Goal: Communication & Community: Answer question/provide support

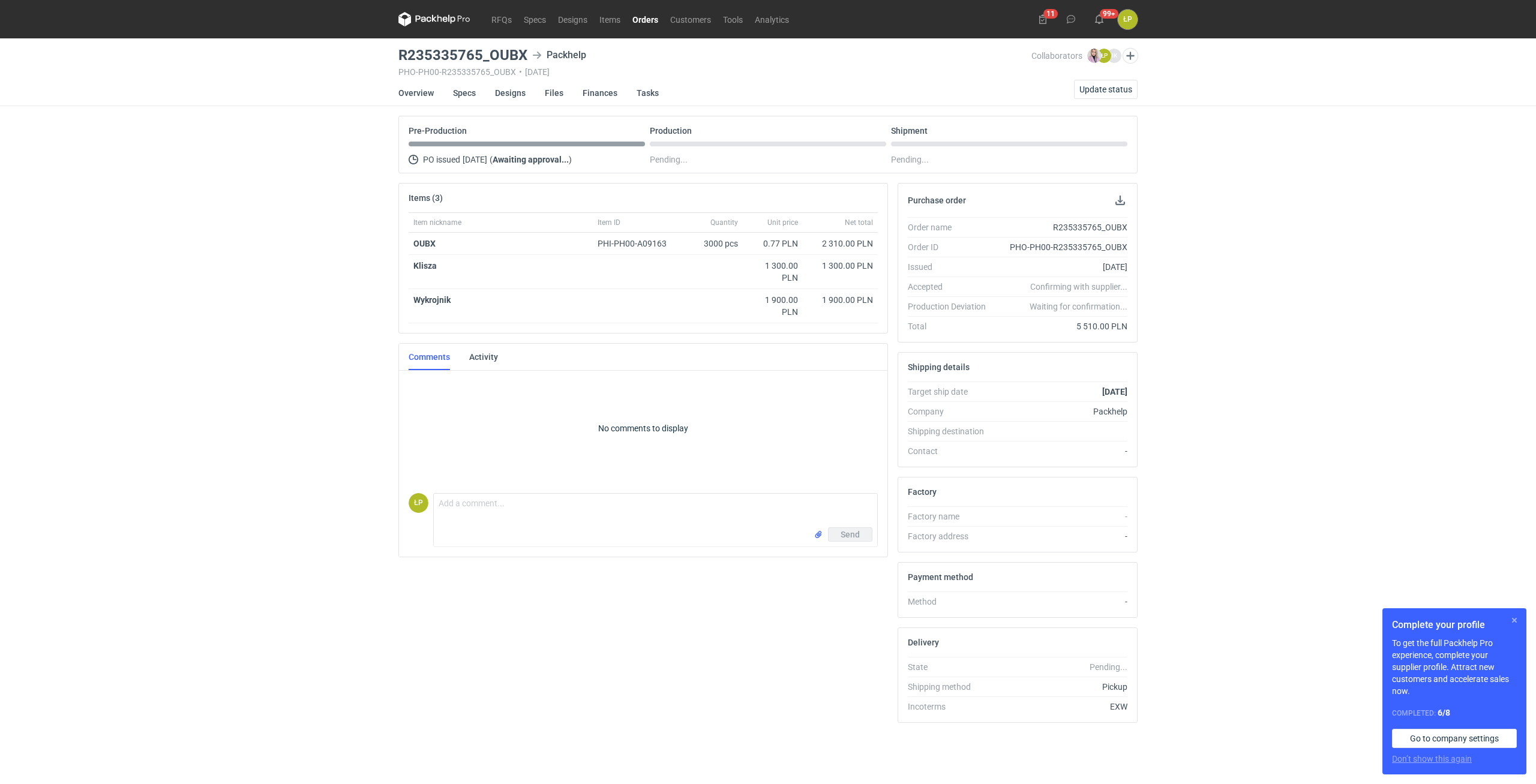
click at [1519, 622] on button "button" at bounding box center [1514, 620] width 14 height 14
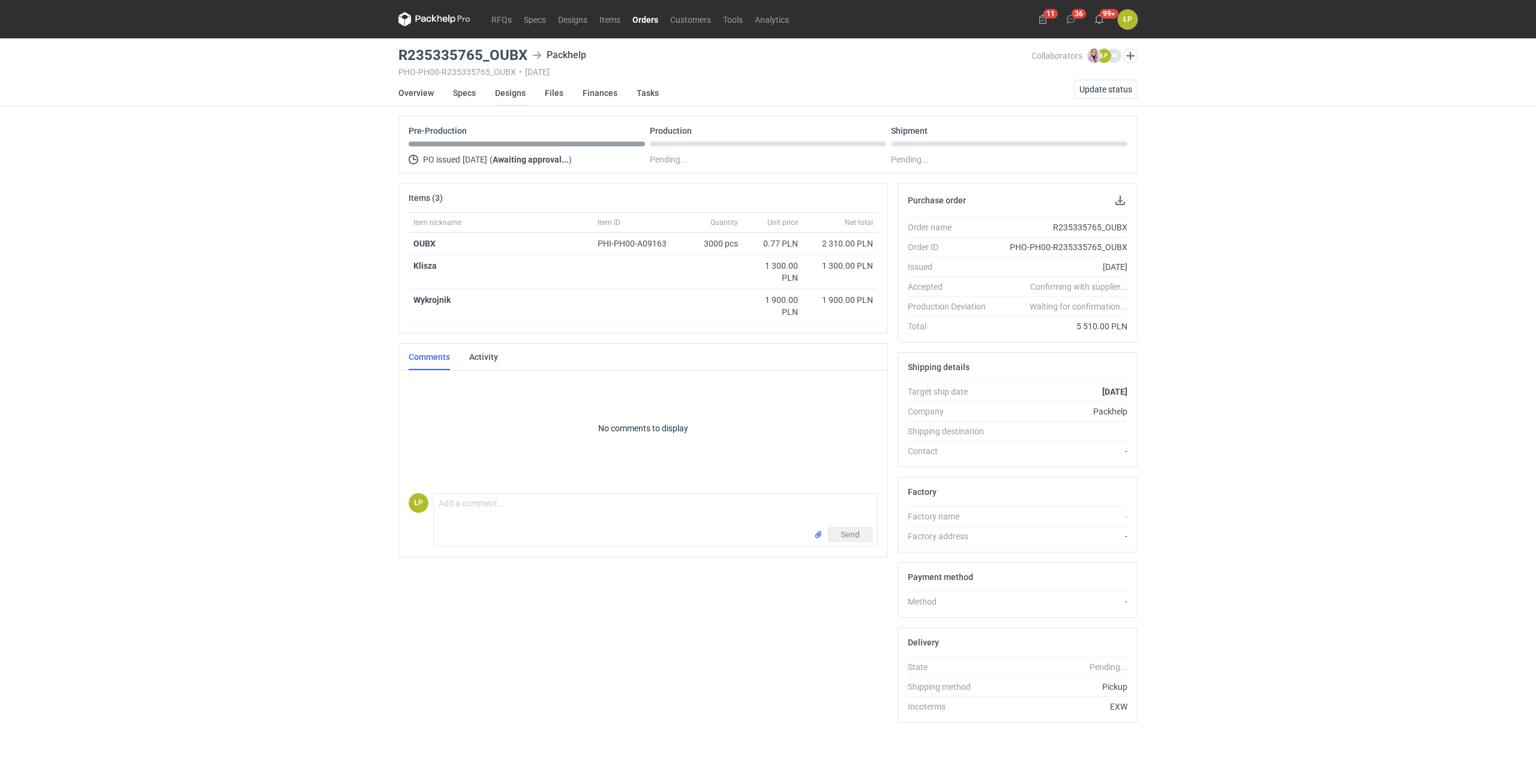
click at [508, 96] on link "Designs" at bounding box center [510, 93] width 31 height 27
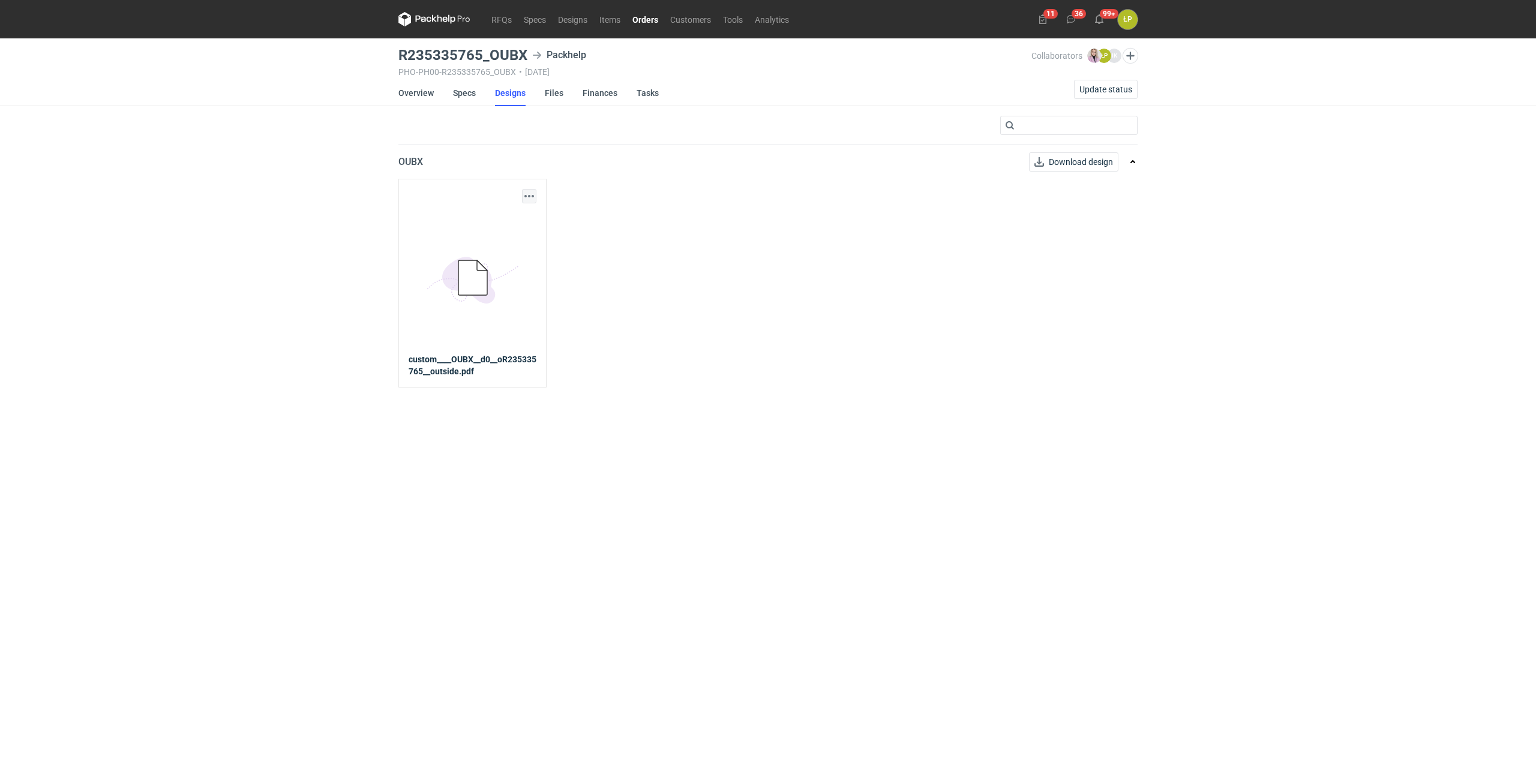
click at [522, 191] on div "Download design part" at bounding box center [472, 196] width 128 height 14
click at [526, 194] on button "button" at bounding box center [529, 196] width 14 height 14
click at [509, 218] on link "Download design part" at bounding box center [476, 223] width 111 height 19
click at [416, 90] on link "Overview" at bounding box center [416, 93] width 35 height 27
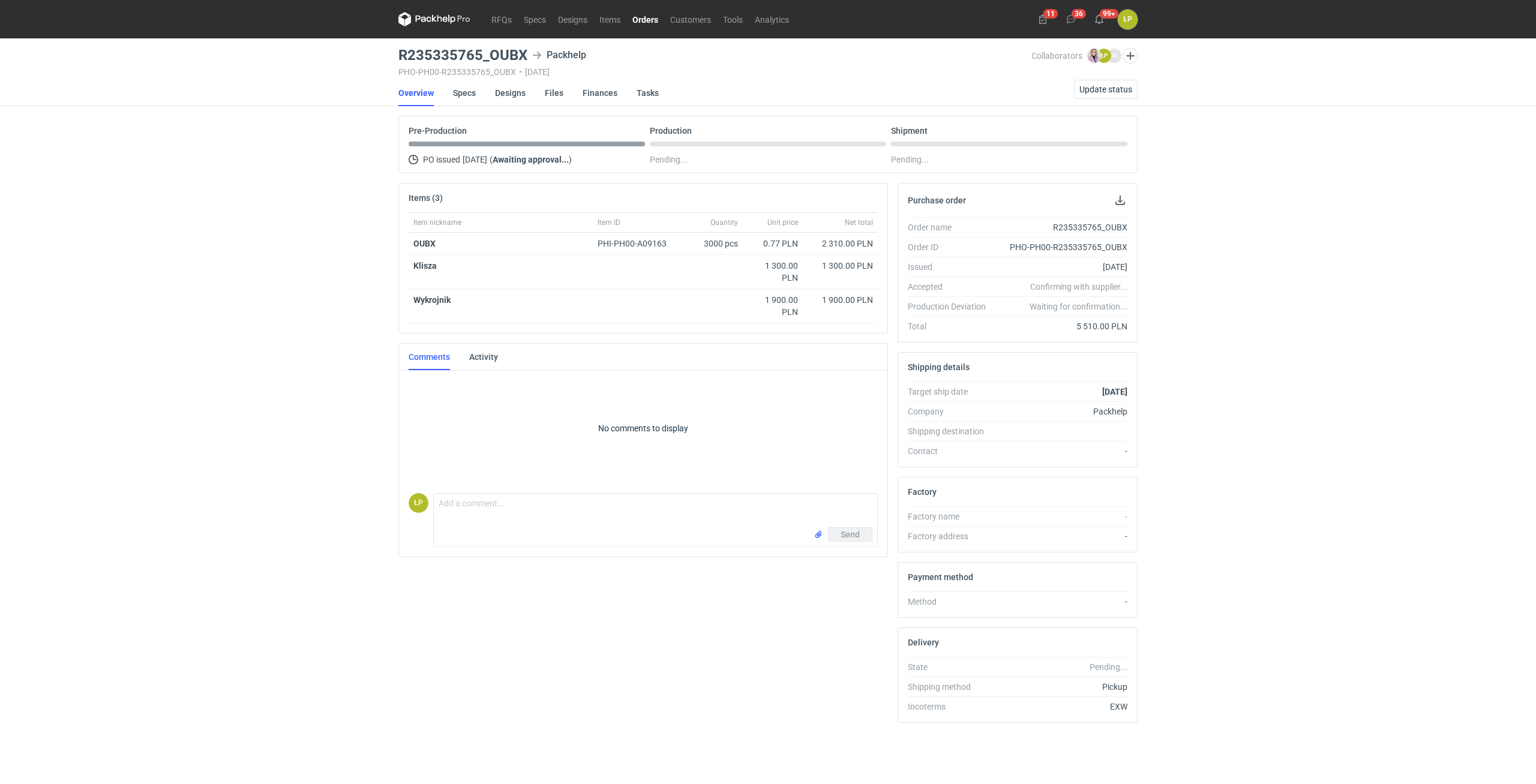
click at [645, 16] on link "Orders" at bounding box center [645, 19] width 38 height 14
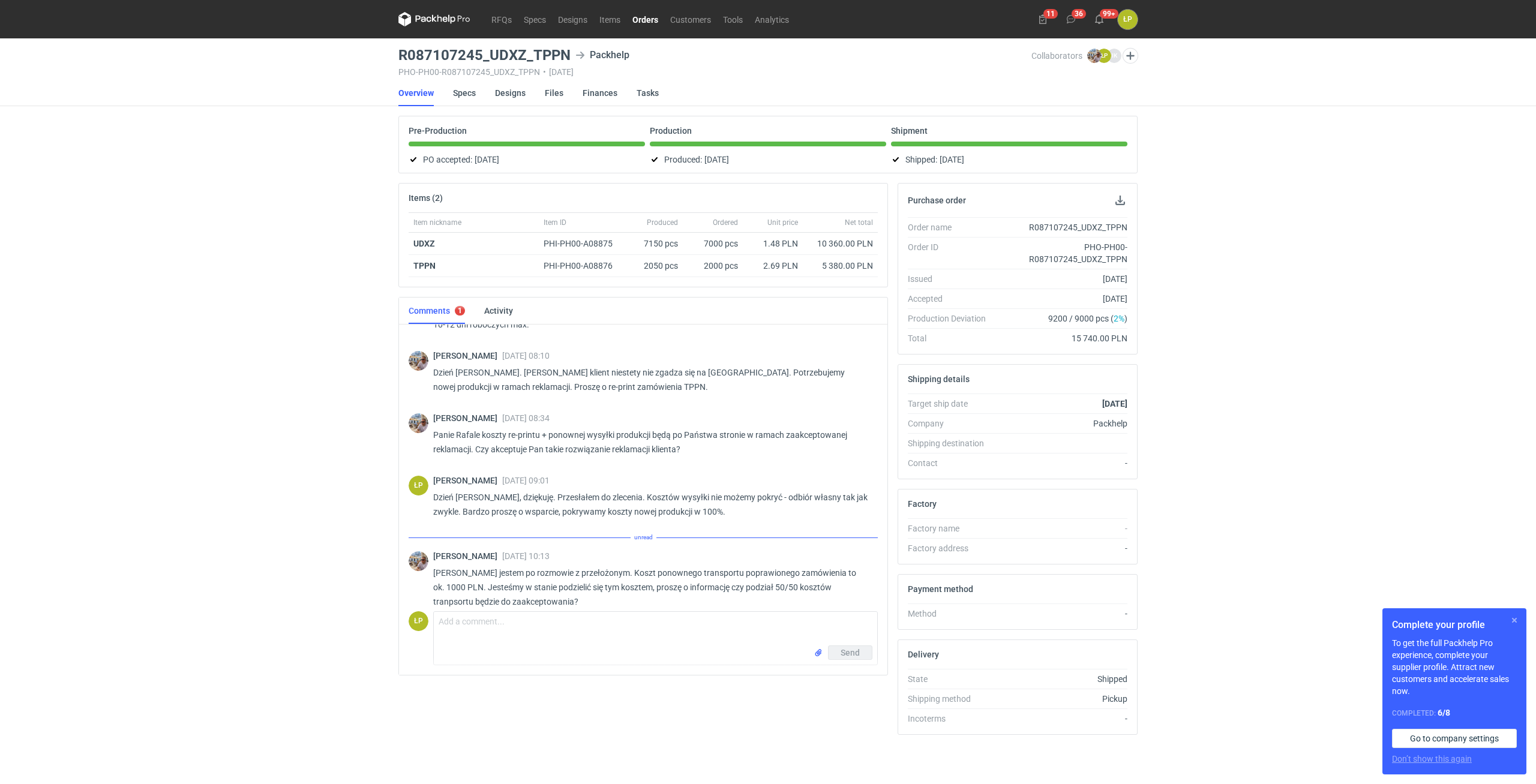
click at [1512, 620] on button "button" at bounding box center [1514, 620] width 14 height 14
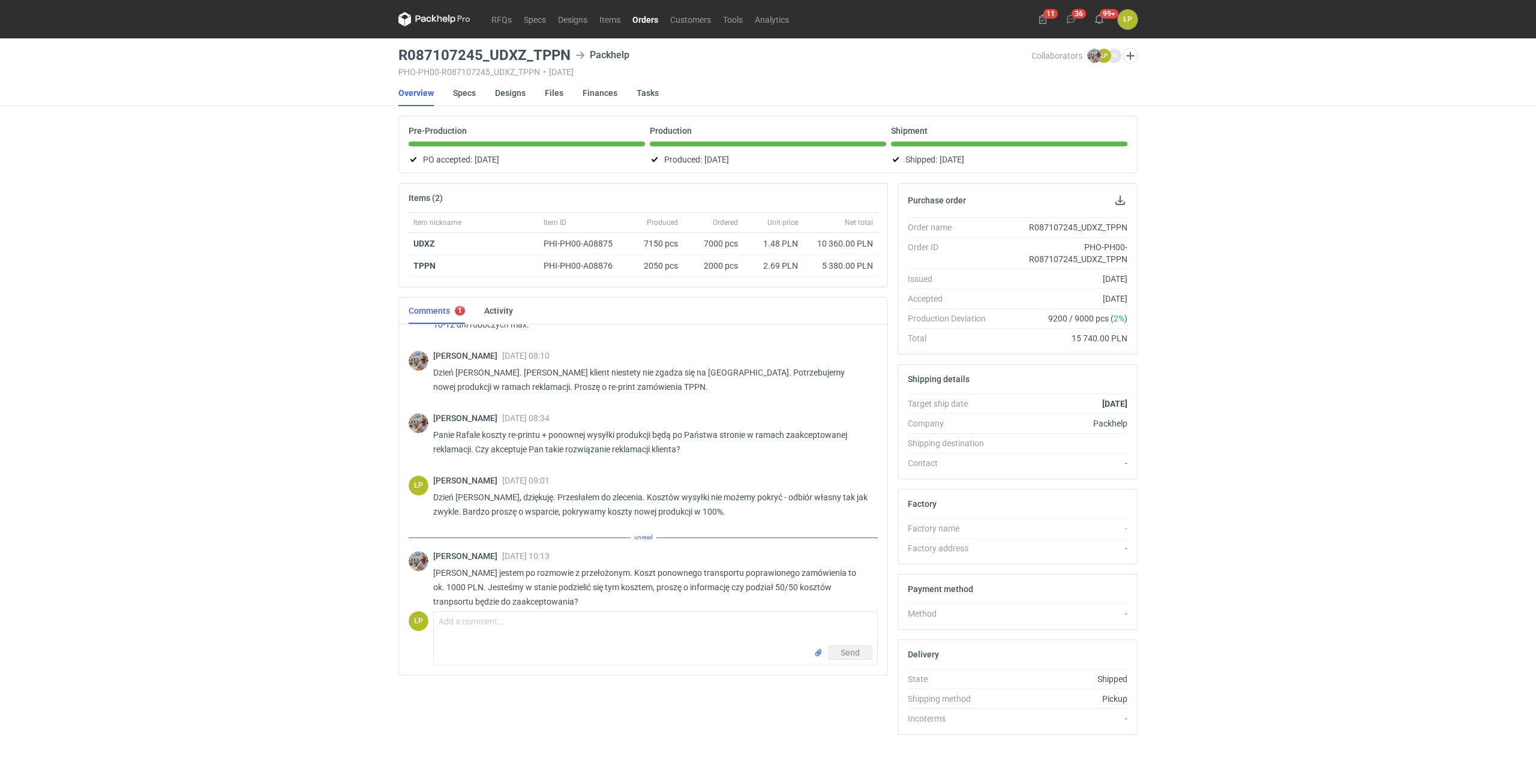
scroll to position [1000, 0]
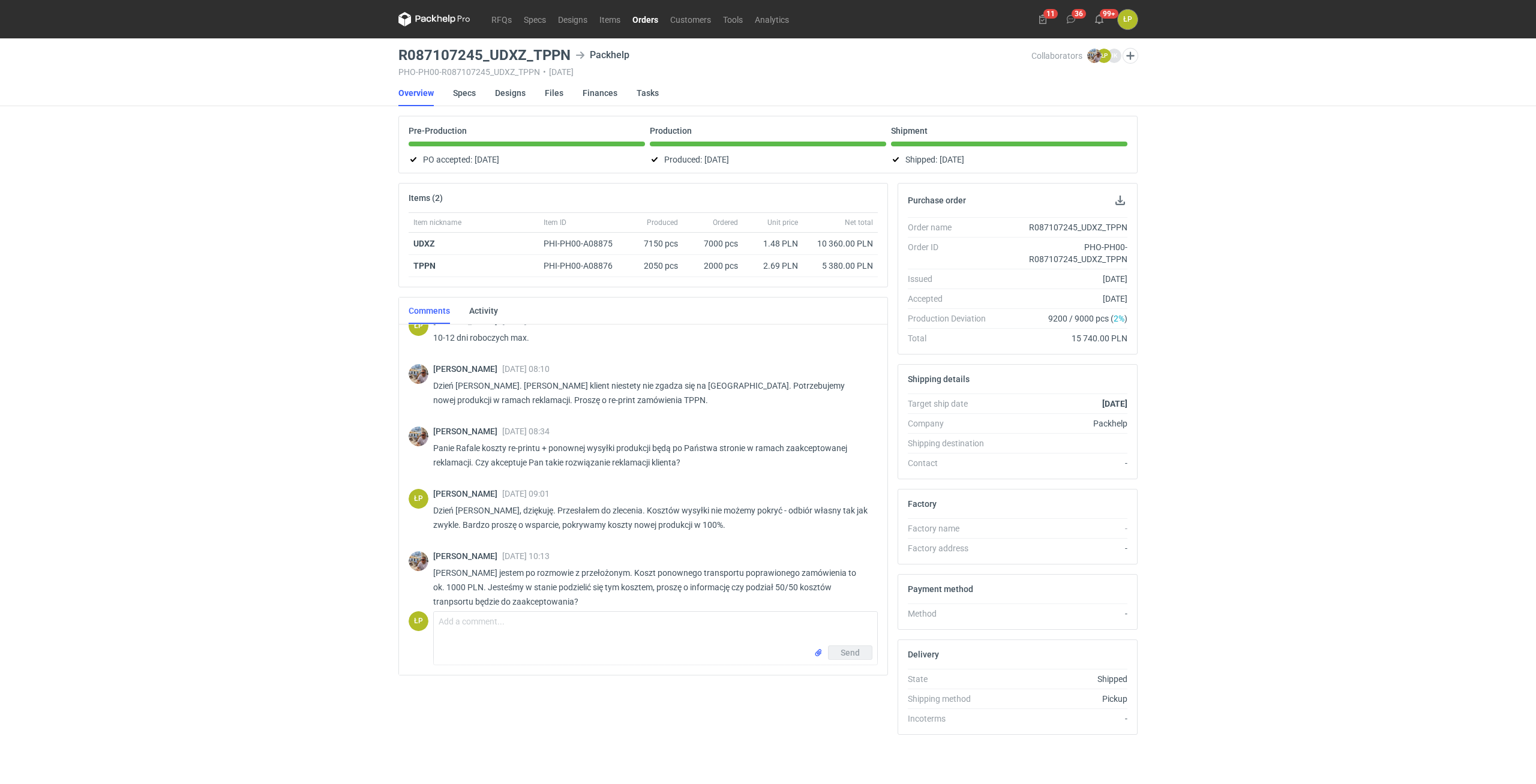
click at [650, 19] on link "Orders" at bounding box center [645, 19] width 38 height 14
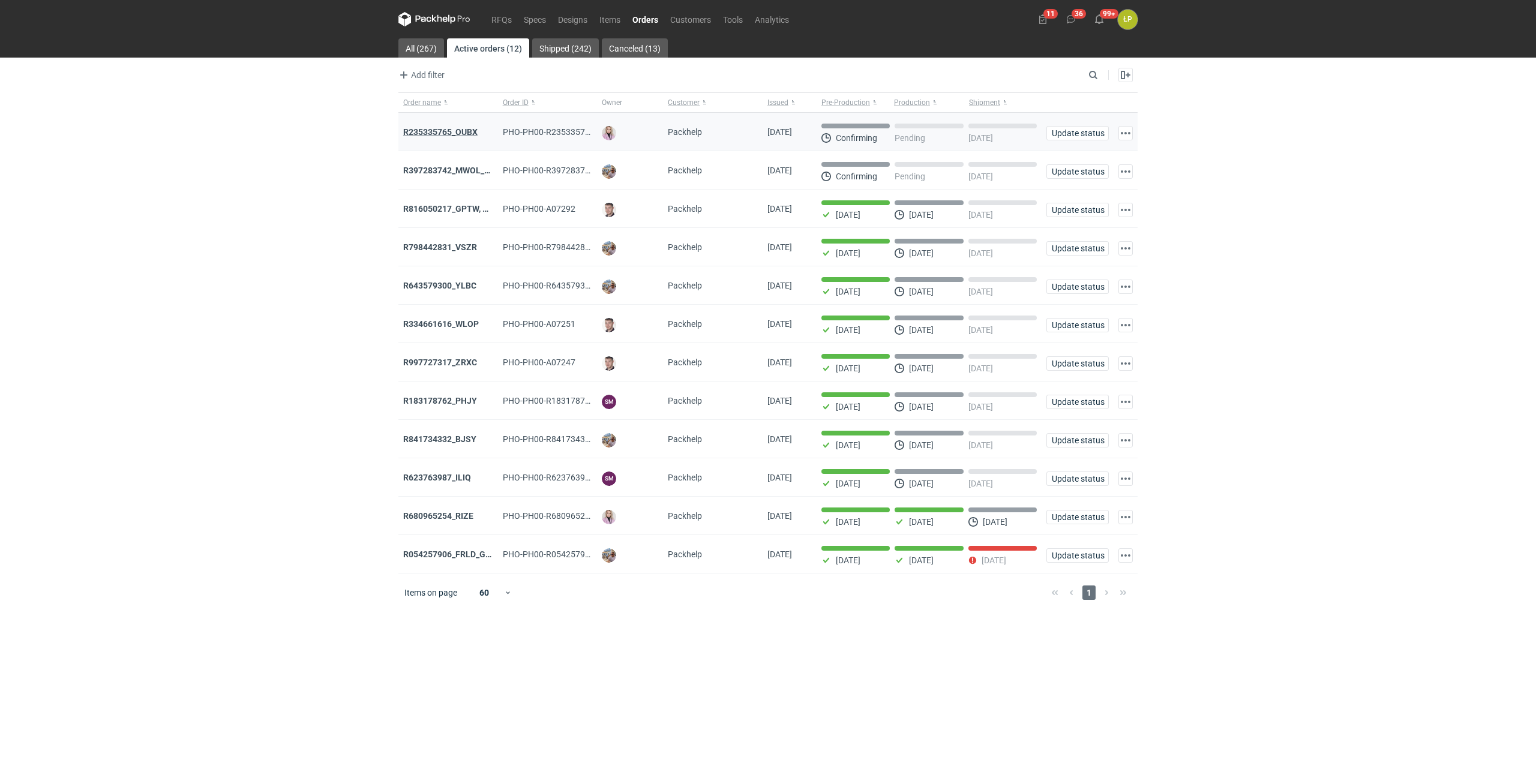
click at [460, 127] on strong "R235335765_OUBX" at bounding box center [440, 132] width 75 height 9
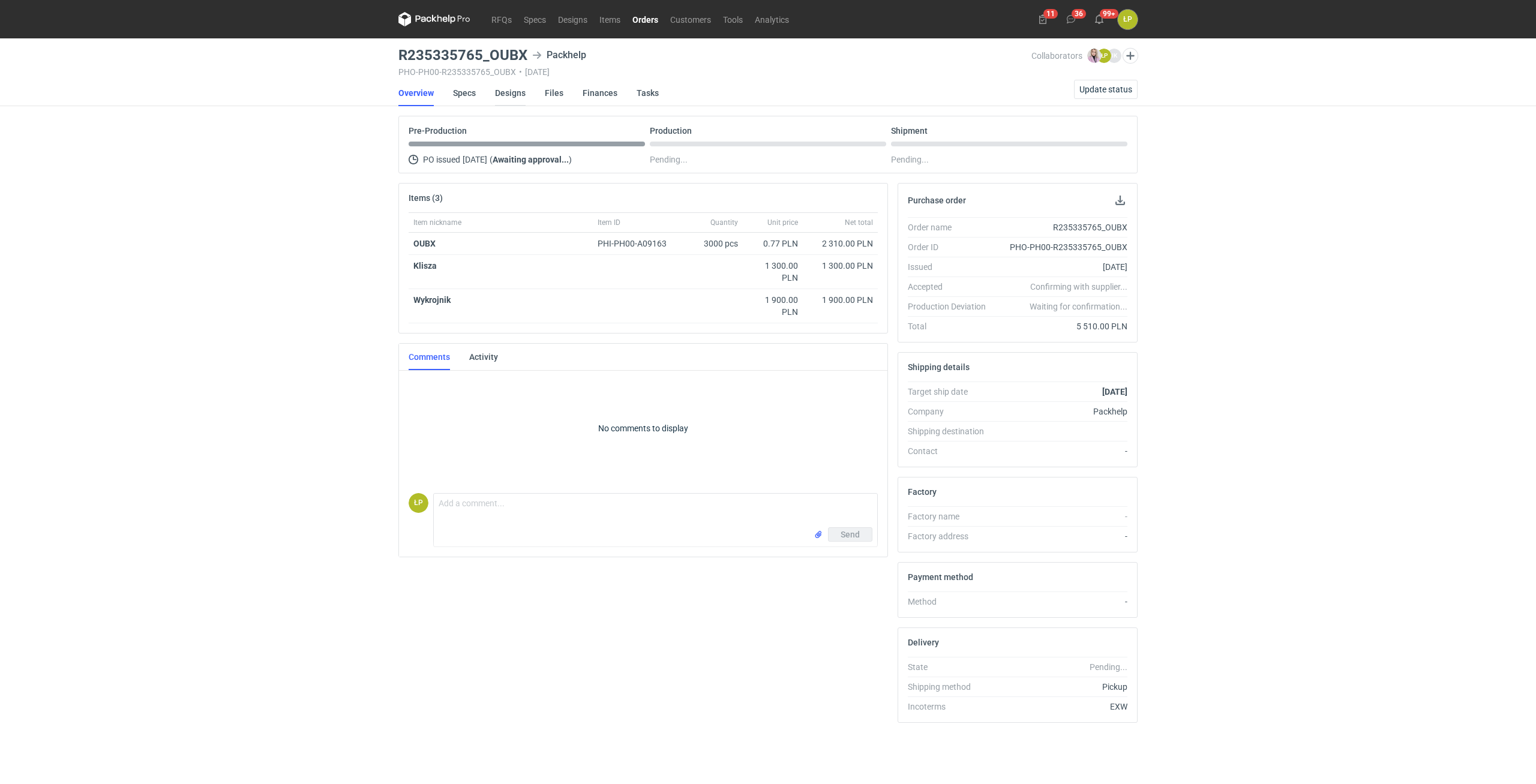
click at [514, 92] on link "Designs" at bounding box center [510, 93] width 31 height 27
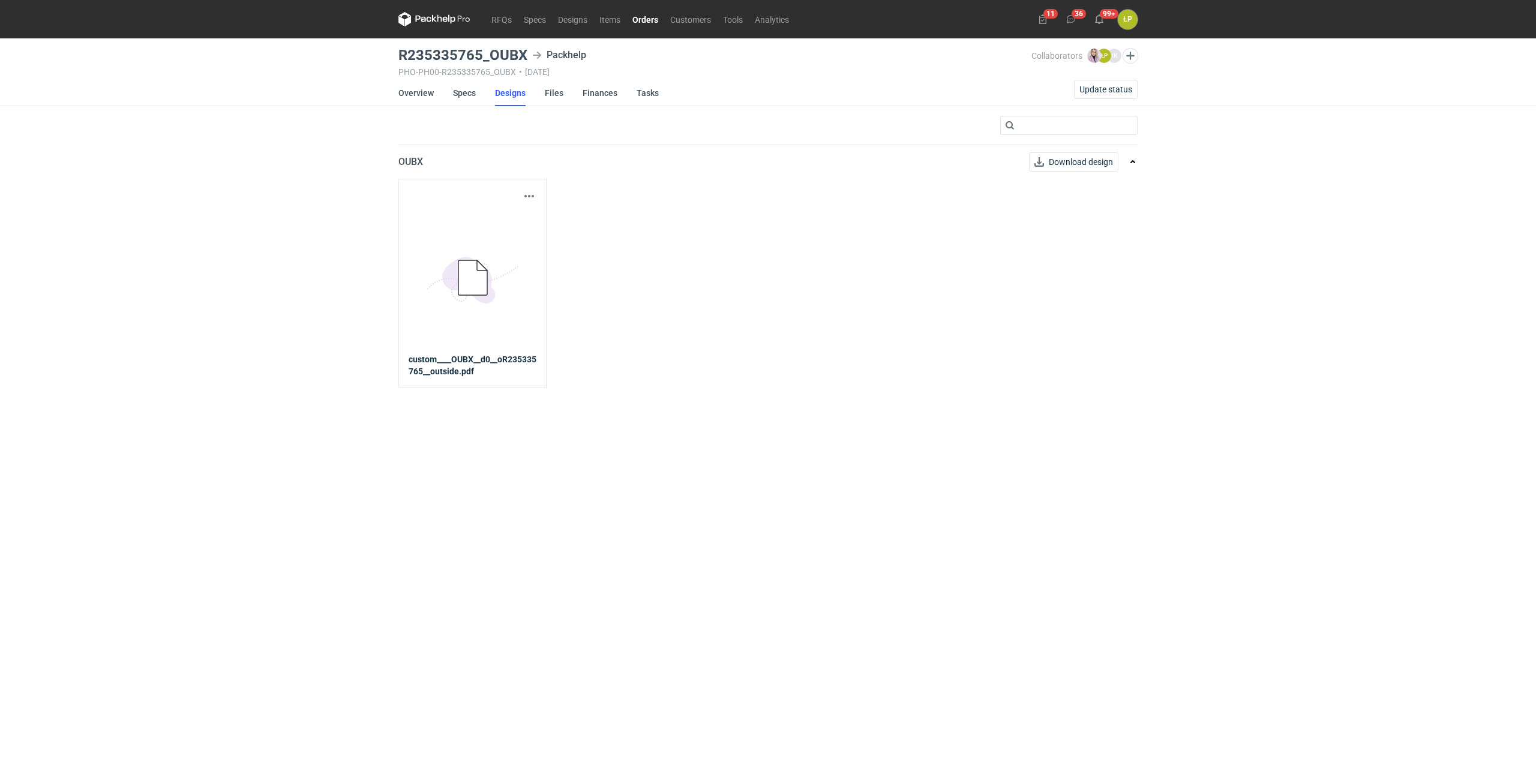
click at [524, 187] on div "Download design part 5BD5AC33-3523-40E7-9262-1BFF0AD53D48@1x custom____OUBX__d0…" at bounding box center [472, 283] width 148 height 209
click at [526, 193] on button "button" at bounding box center [529, 196] width 14 height 14
click at [521, 215] on link "Download design part" at bounding box center [476, 223] width 111 height 19
click at [409, 94] on link "Overview" at bounding box center [416, 93] width 35 height 27
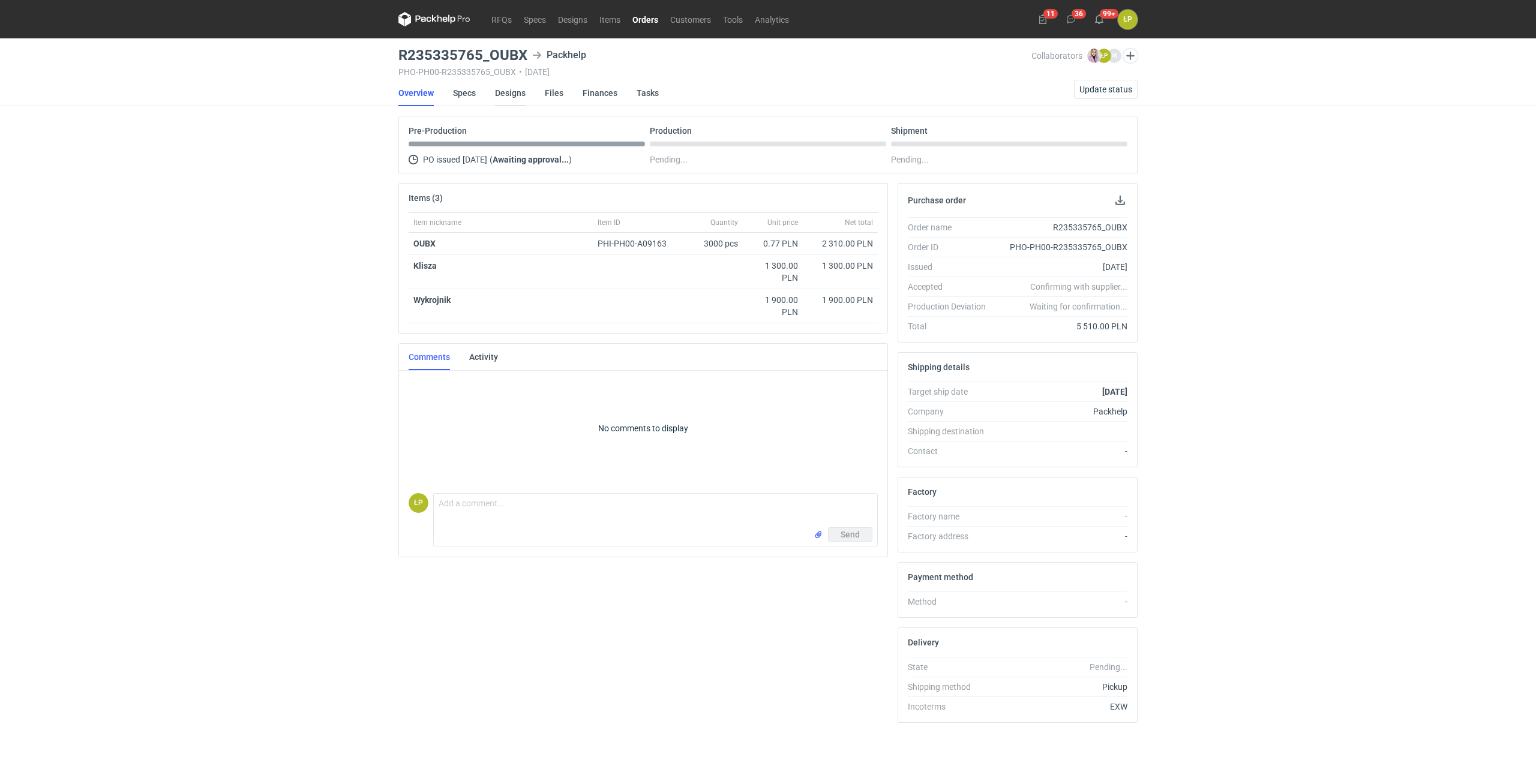
click at [515, 98] on link "Designs" at bounding box center [510, 93] width 31 height 27
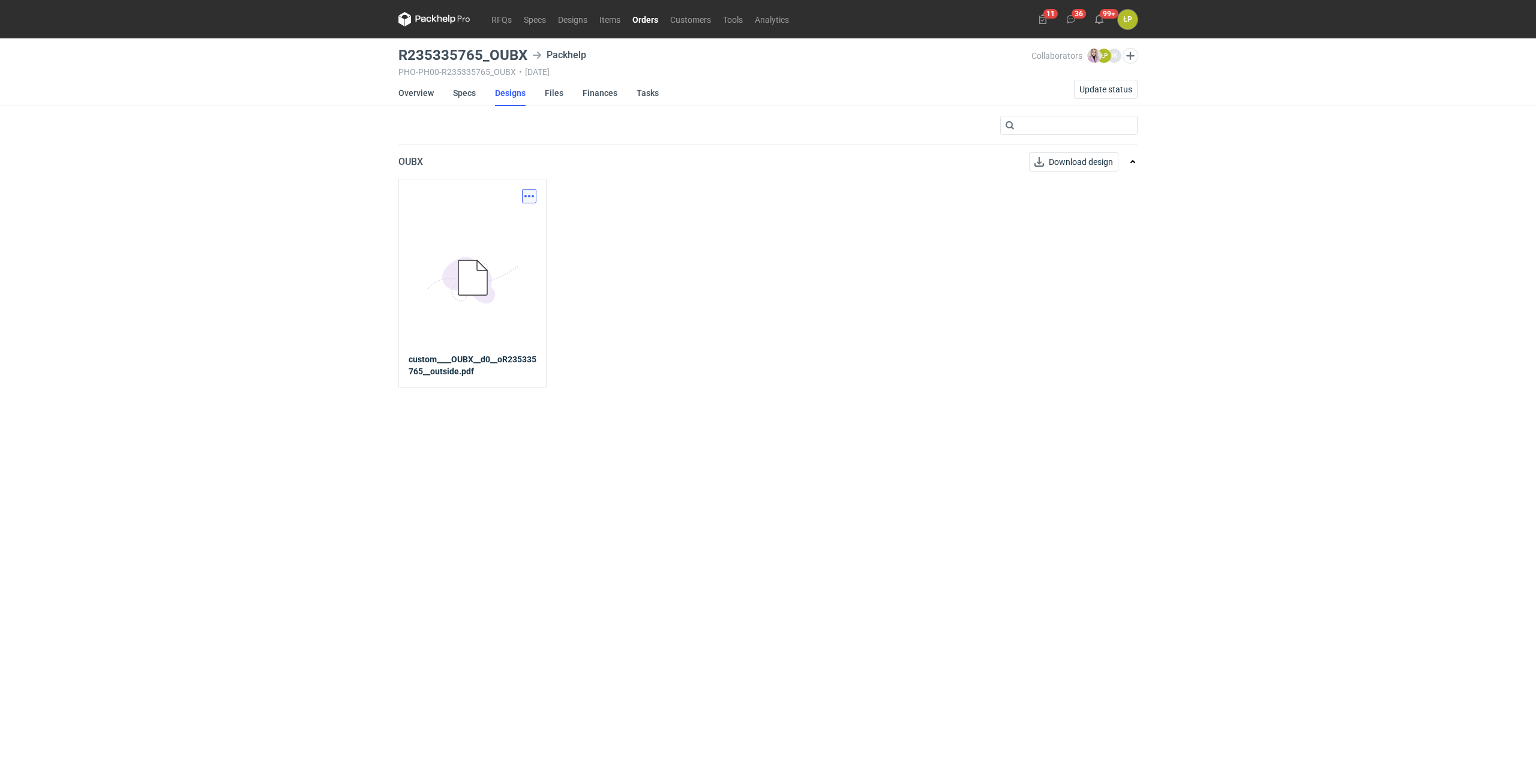
click at [532, 193] on button "button" at bounding box center [529, 196] width 14 height 14
click at [457, 95] on link "Specs" at bounding box center [464, 93] width 23 height 27
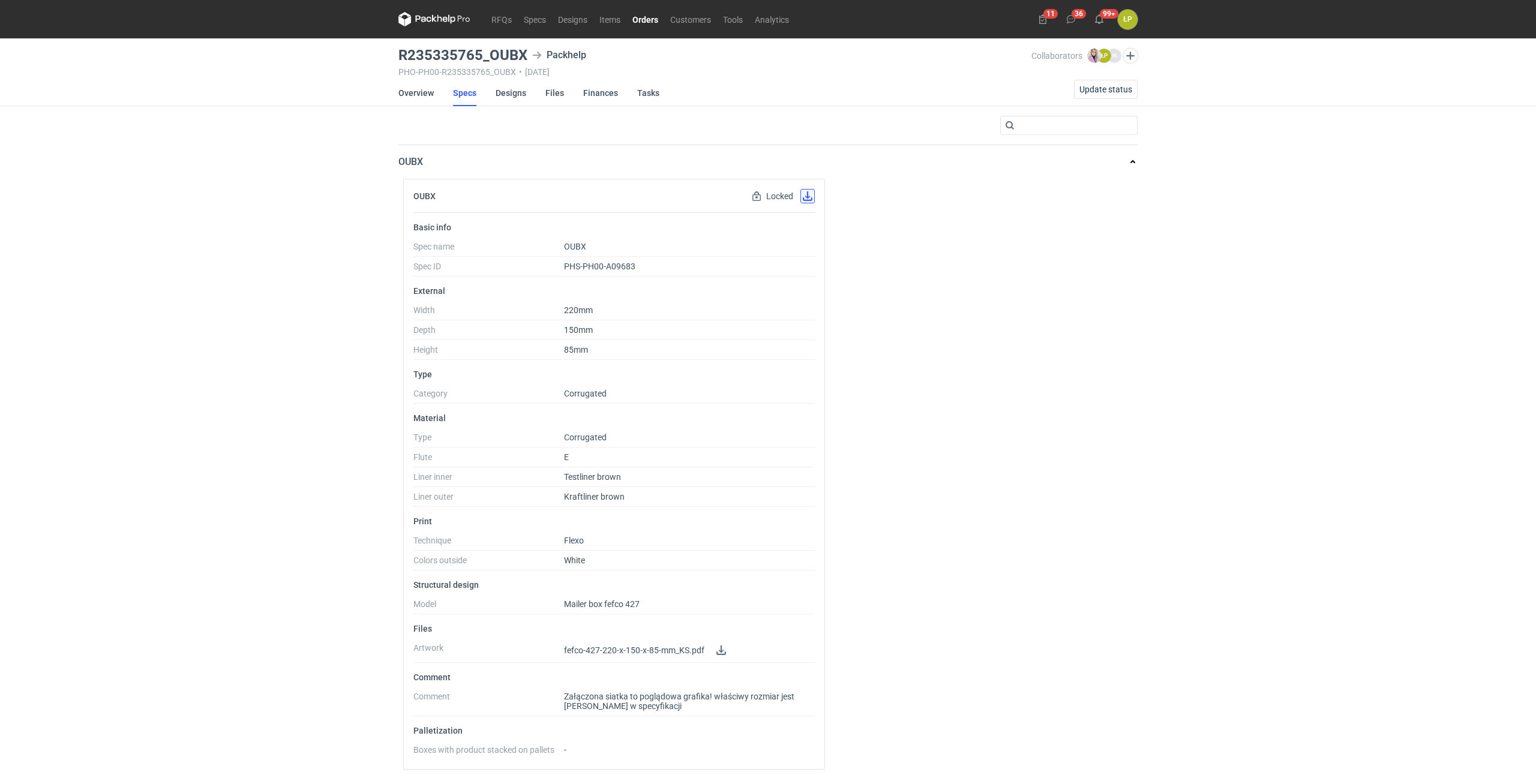
click at [807, 197] on button "button" at bounding box center [807, 196] width 14 height 14
click at [648, 24] on link "Orders" at bounding box center [645, 19] width 38 height 14
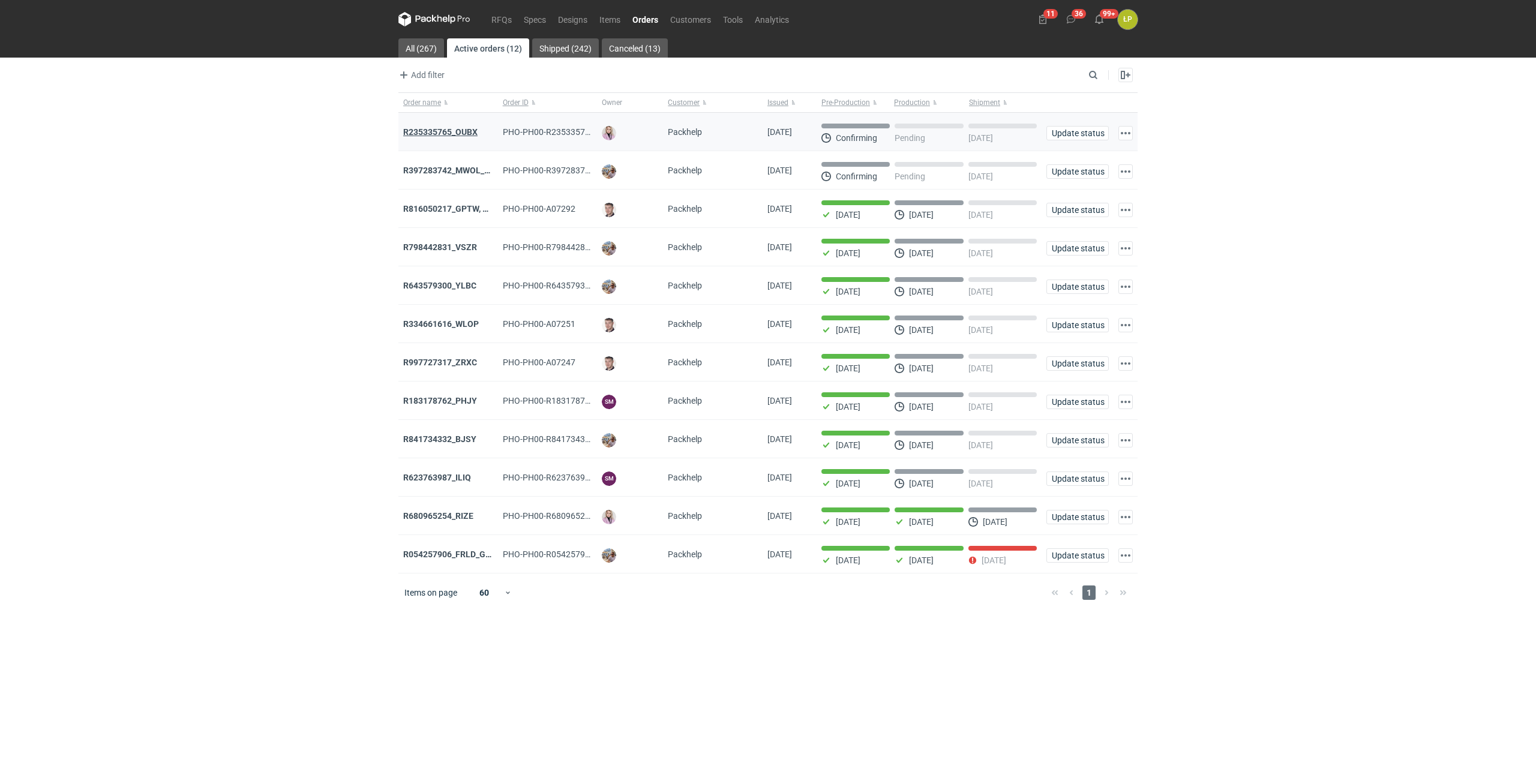
click at [462, 131] on strong "R235335765_OUBX" at bounding box center [440, 132] width 75 height 9
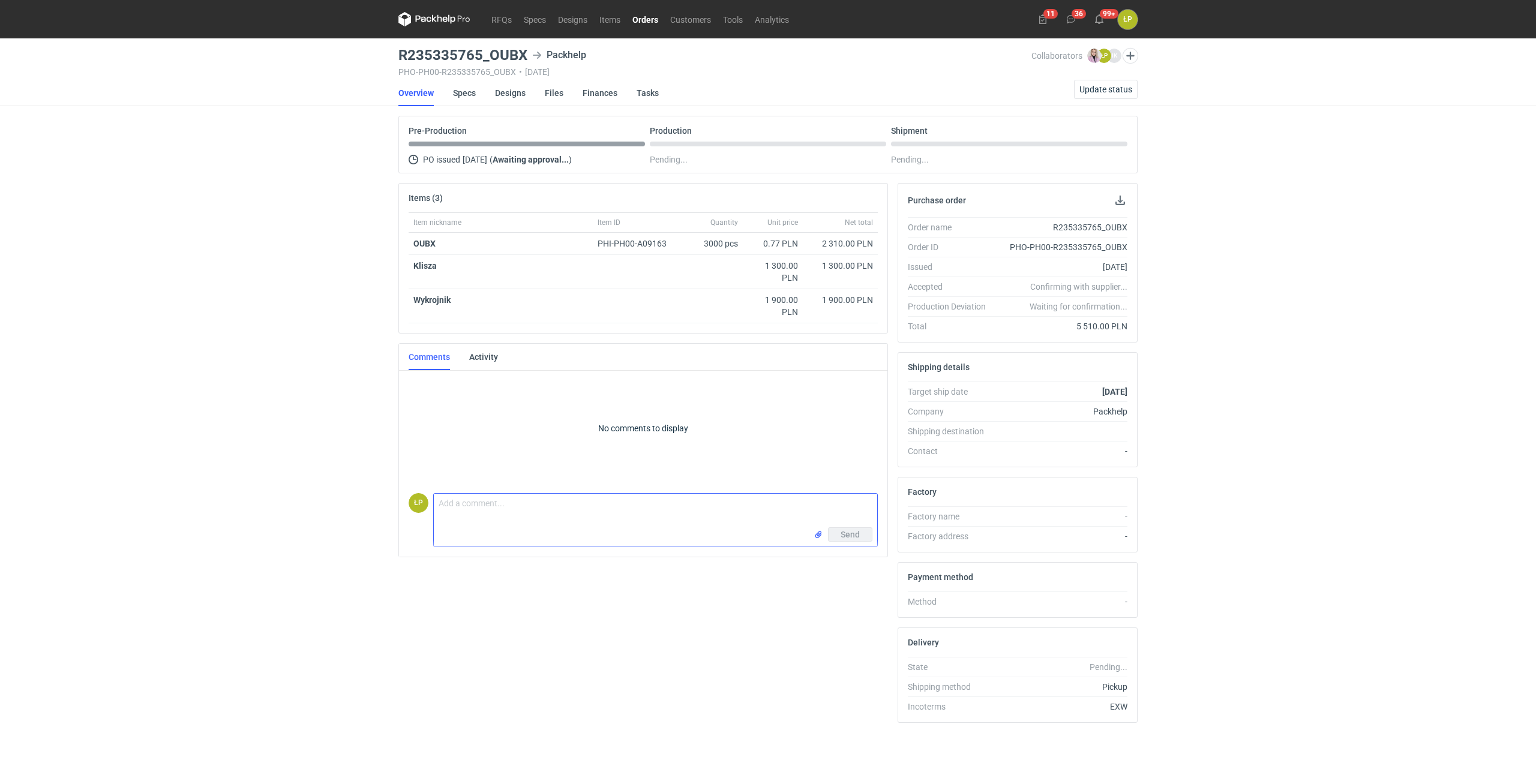
click at [467, 521] on textarea "Comment message" at bounding box center [655, 510] width 443 height 34
click at [864, 526] on textarea "przesłałem do grafika przygotowanie projektu." at bounding box center [655, 510] width 443 height 34
type textarea "przesłałem do grafika przygotowanie projektu."
click at [864, 529] on button "Send" at bounding box center [850, 534] width 45 height 14
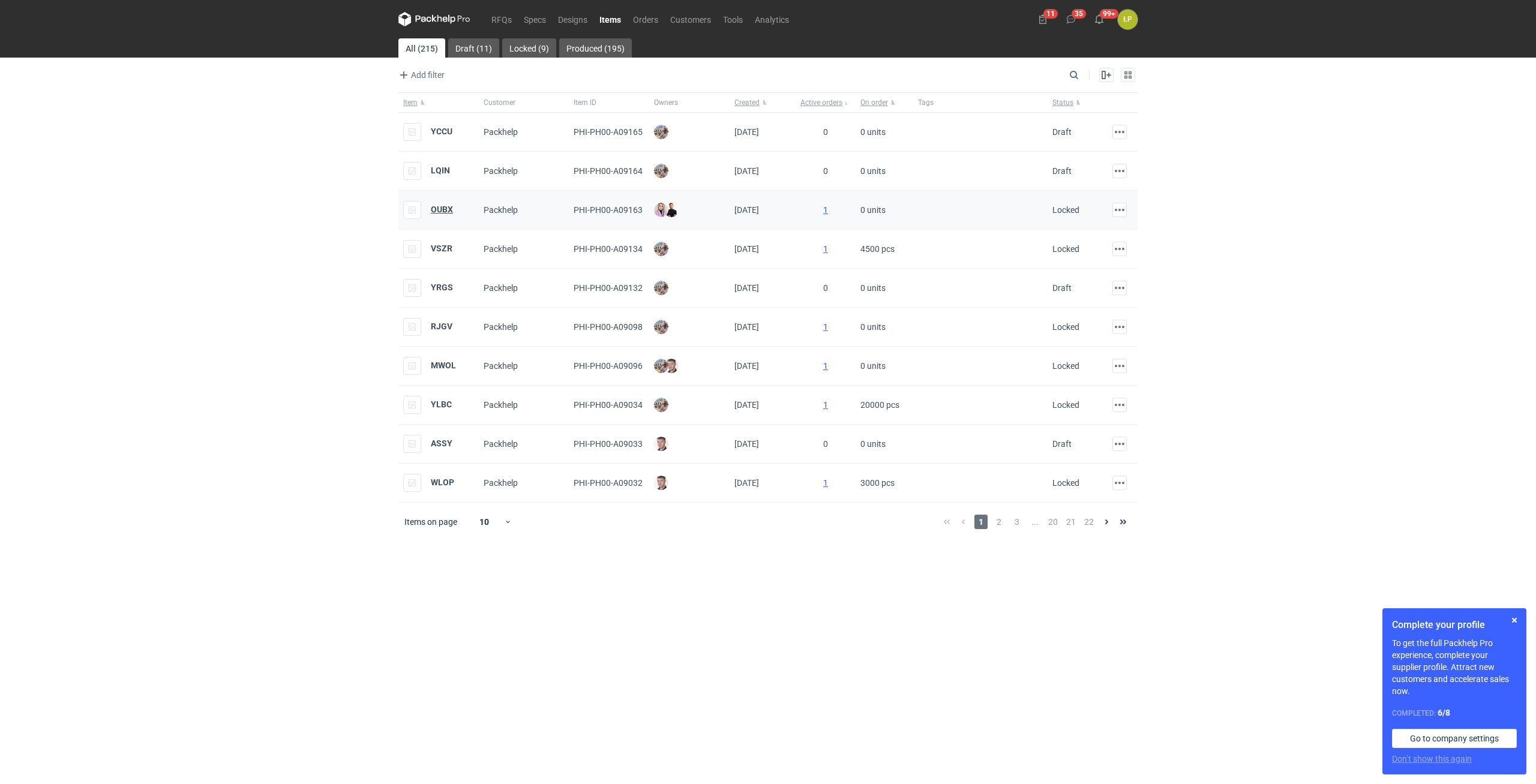
click at [449, 213] on strong "OUBX" at bounding box center [442, 209] width 22 height 9
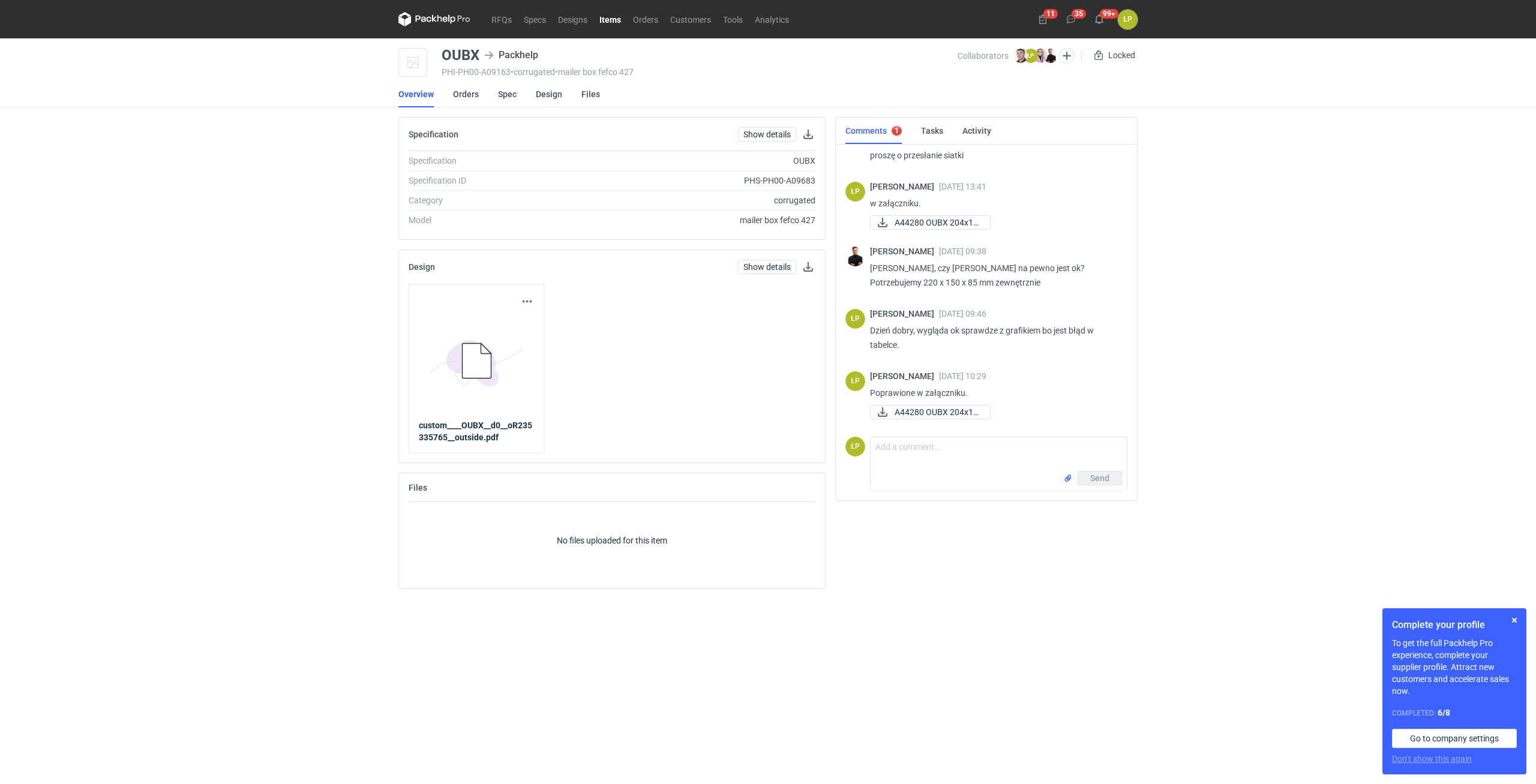
scroll to position [35, 0]
click at [905, 409] on span "A44280 OUBX 204x14..." at bounding box center [937, 410] width 86 height 13
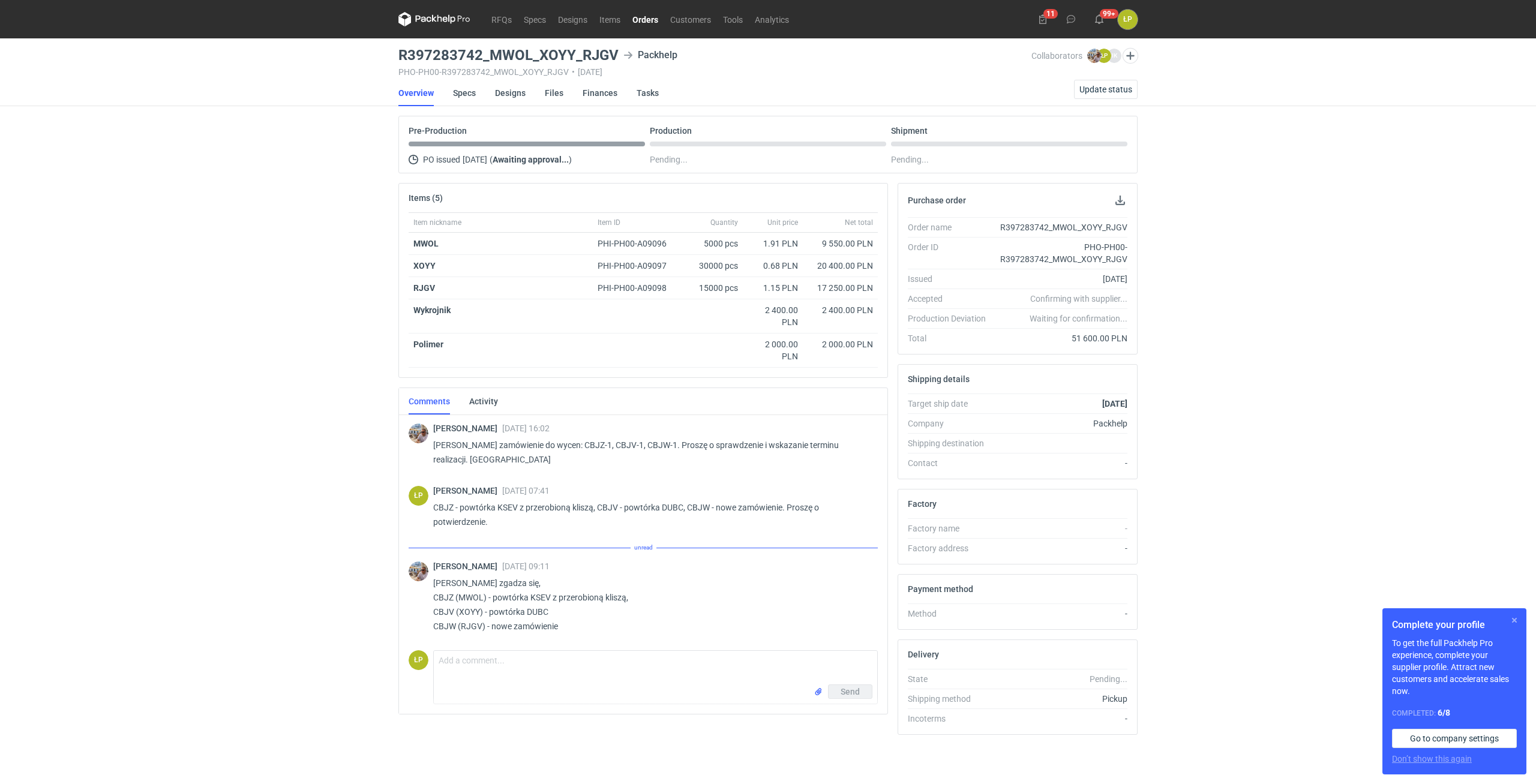
click at [1510, 616] on button "button" at bounding box center [1514, 620] width 14 height 14
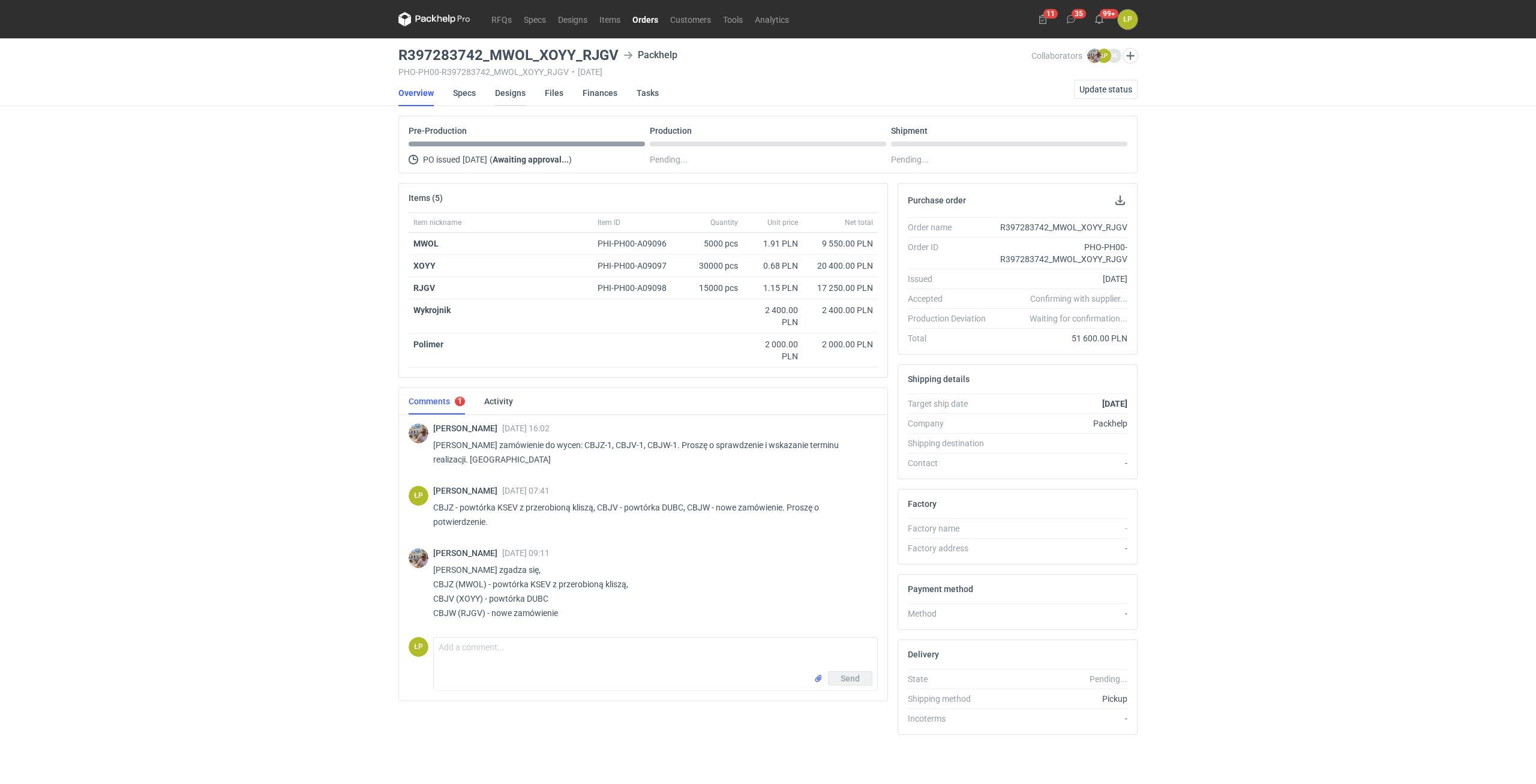
click at [511, 96] on link "Designs" at bounding box center [510, 93] width 31 height 27
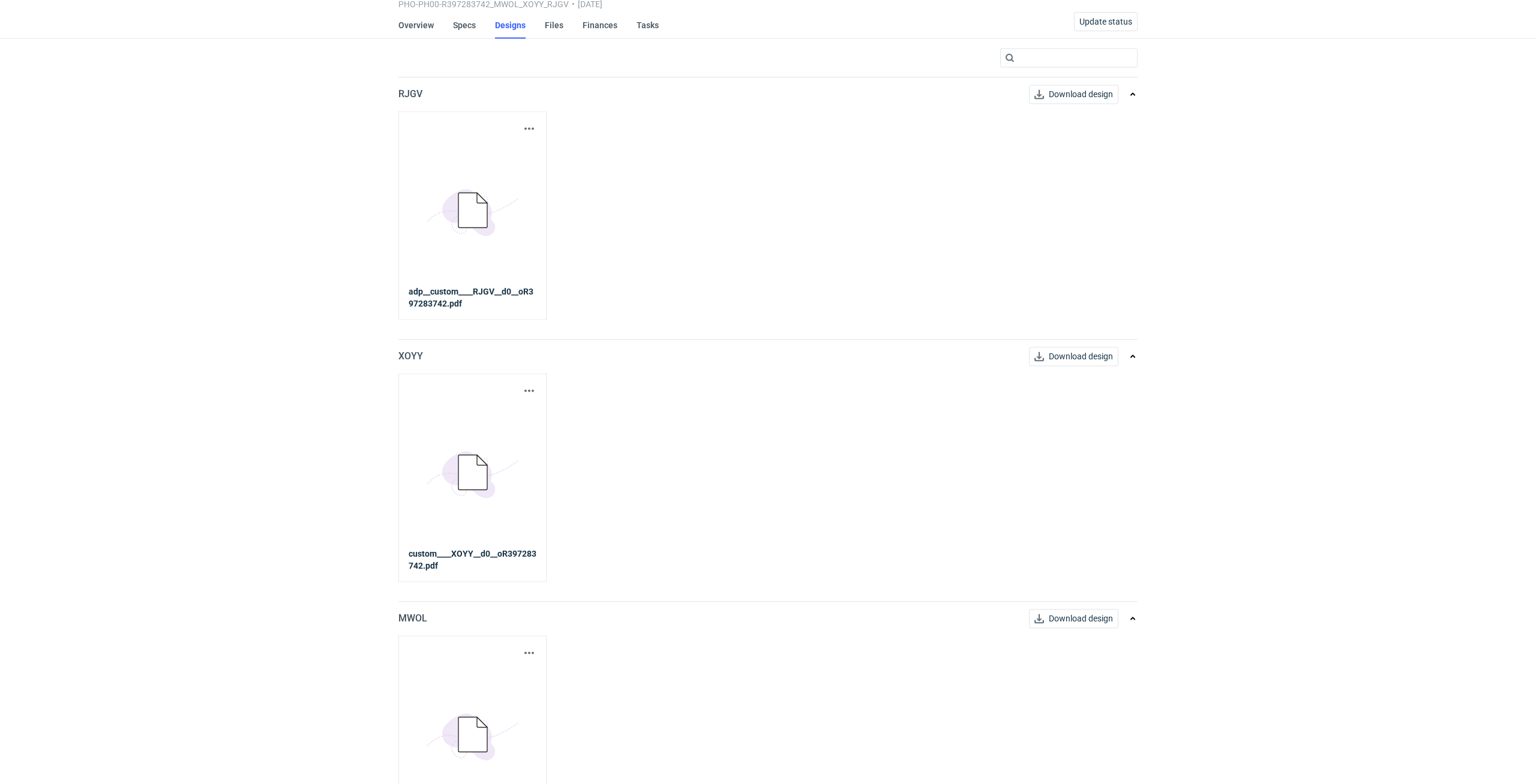
scroll to position [102, 0]
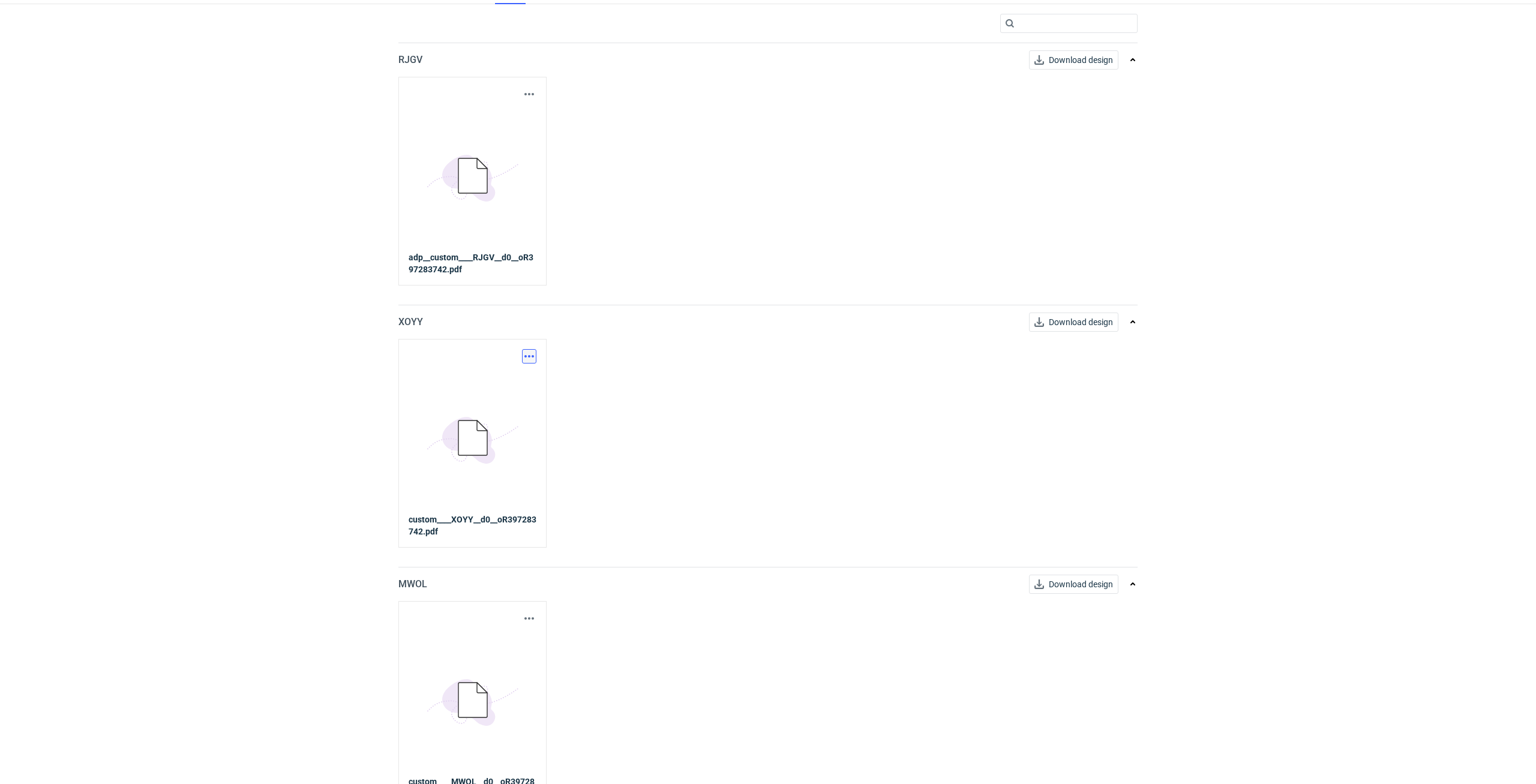
click at [532, 358] on button "button" at bounding box center [529, 356] width 14 height 14
click at [532, 383] on div "Download design part" at bounding box center [476, 383] width 120 height 29
click at [518, 383] on link "Download design part" at bounding box center [476, 383] width 111 height 19
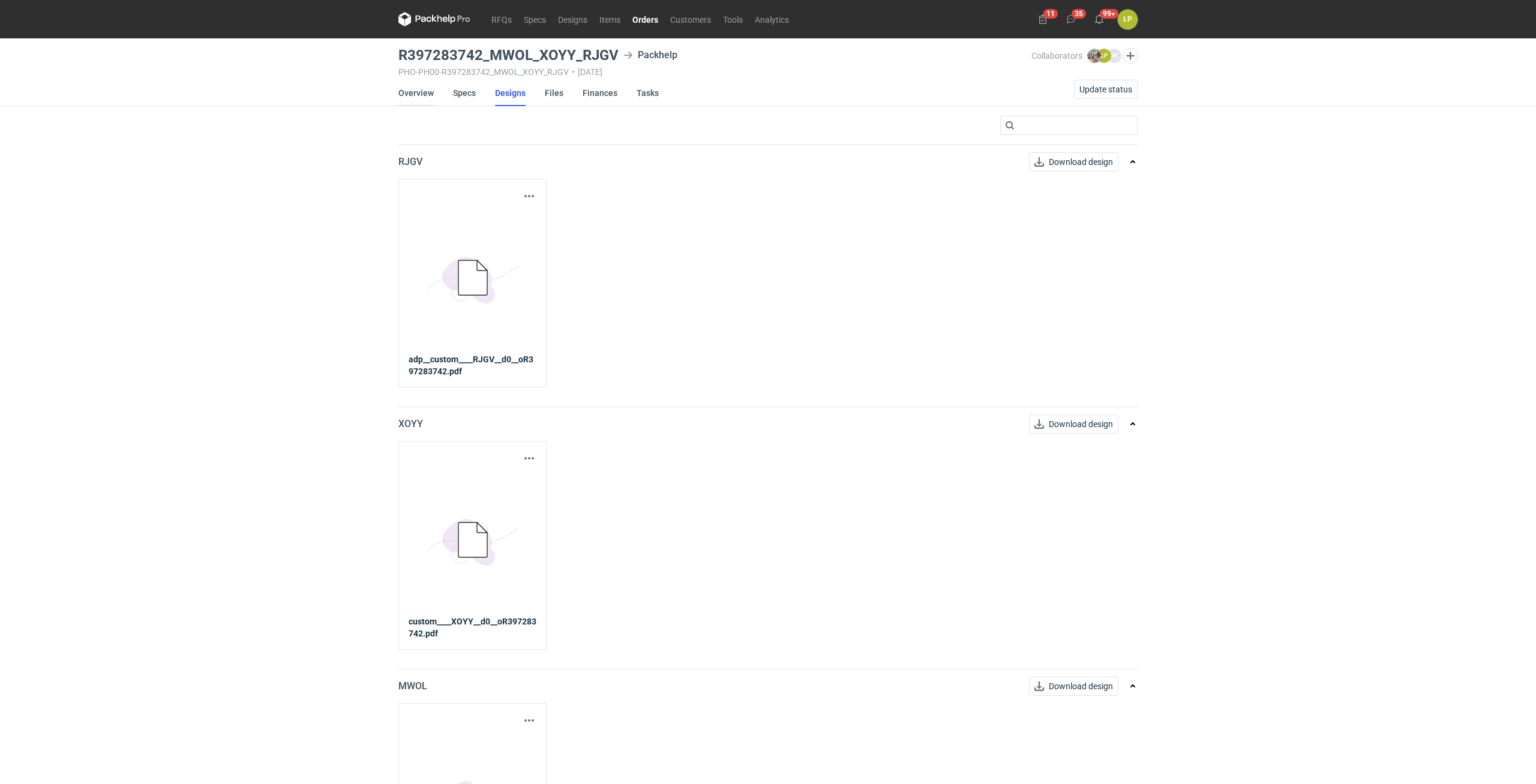
click at [420, 88] on link "Overview" at bounding box center [416, 93] width 35 height 27
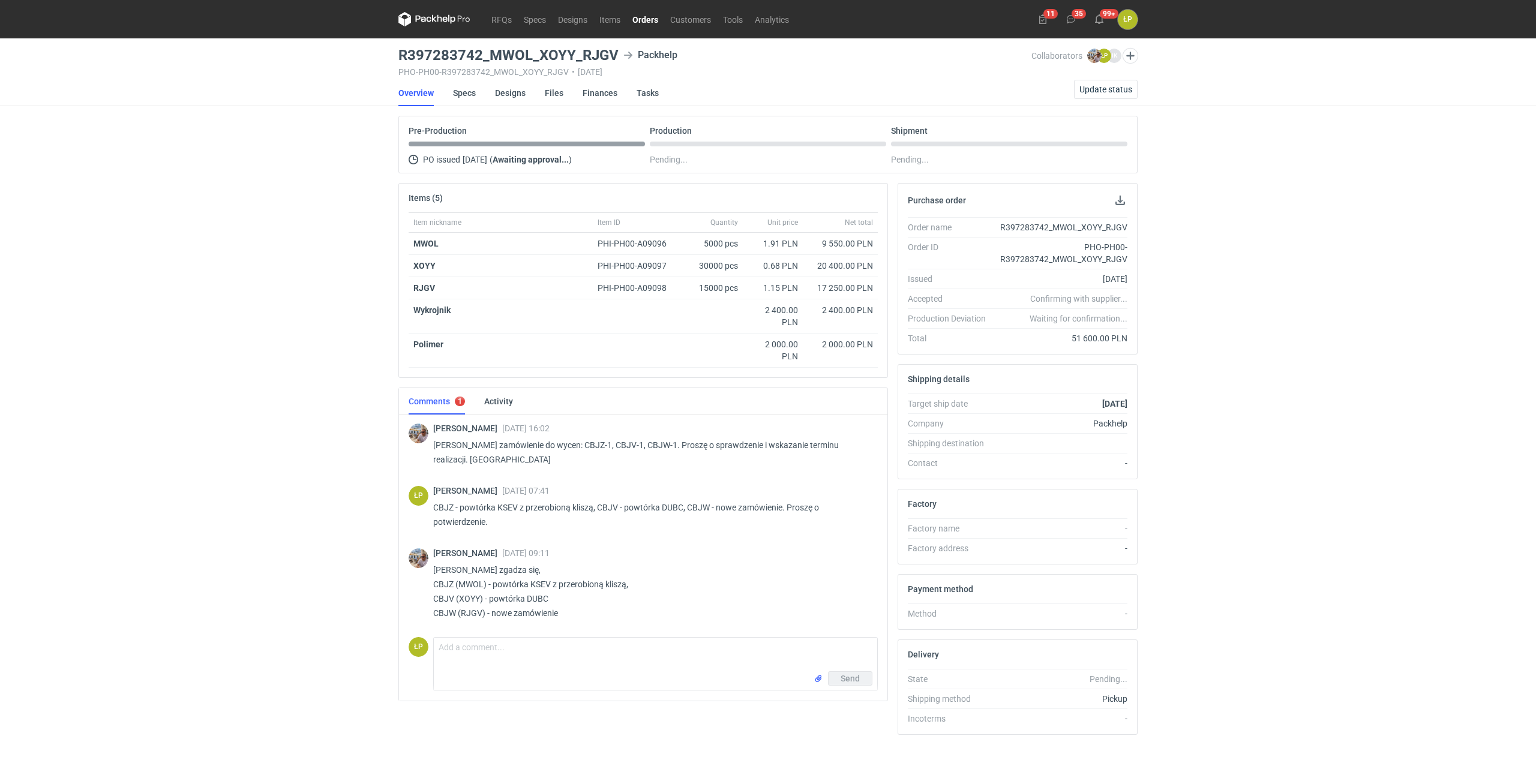
click at [540, 595] on p "Panie Łukaszu zgadza się, CBJZ (MWOL) - powtórka KSEV z przerobioną kliszą, CBJ…" at bounding box center [650, 590] width 435 height 57
click at [540, 595] on p "[PERSON_NAME] zgadza się, CBJZ (MWOL) - powtórka KSEV z przerobioną kliszą, CBJ…" at bounding box center [650, 590] width 435 height 57
copy p "DUBC"
drag, startPoint x: 614, startPoint y: 56, endPoint x: 399, endPoint y: 59, distance: 215.0
click at [399, 59] on h3 "R397283742_MWOL_XOYY_RJGV" at bounding box center [508, 55] width 220 height 14
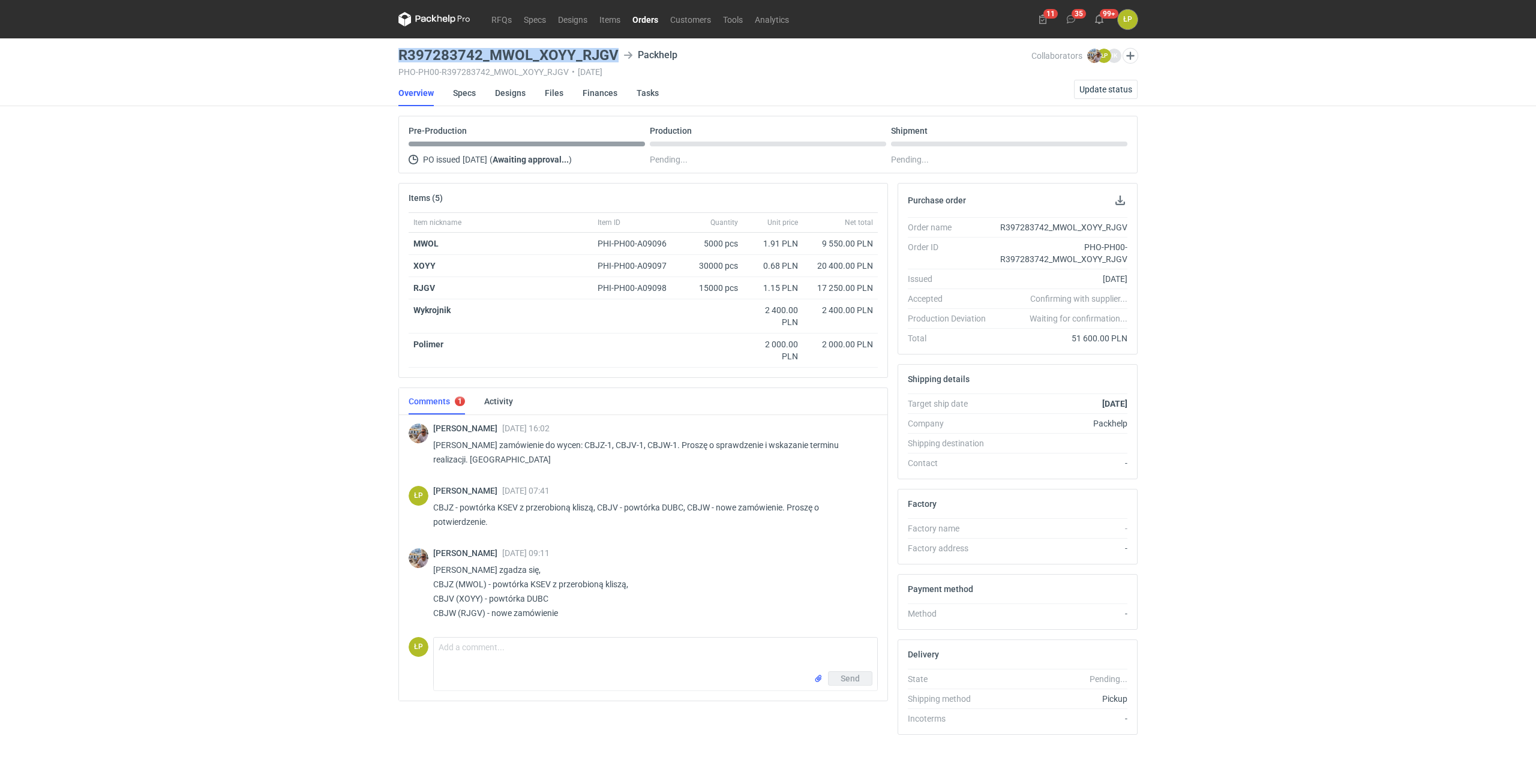
copy h3 "R397283742_MWOL_XOYY_RJGV"
click at [599, 75] on main "R397283742_MWOL_XOYY_RJGV Packhelp PHO-PH00-R397283742_MWOL_XOYY_RJGV • 30/09/2…" at bounding box center [768, 411] width 748 height 746
drag, startPoint x: 616, startPoint y: 52, endPoint x: 379, endPoint y: 55, distance: 237.0
click at [399, 55] on h3 "R397283742_MWOL_XOYY_RJGV" at bounding box center [508, 55] width 220 height 14
click at [387, 54] on div "RFQs Specs Designs Items Orders Customers Tools Analytics 11 35 99+ ŁP Łukasz P…" at bounding box center [768, 392] width 1536 height 784
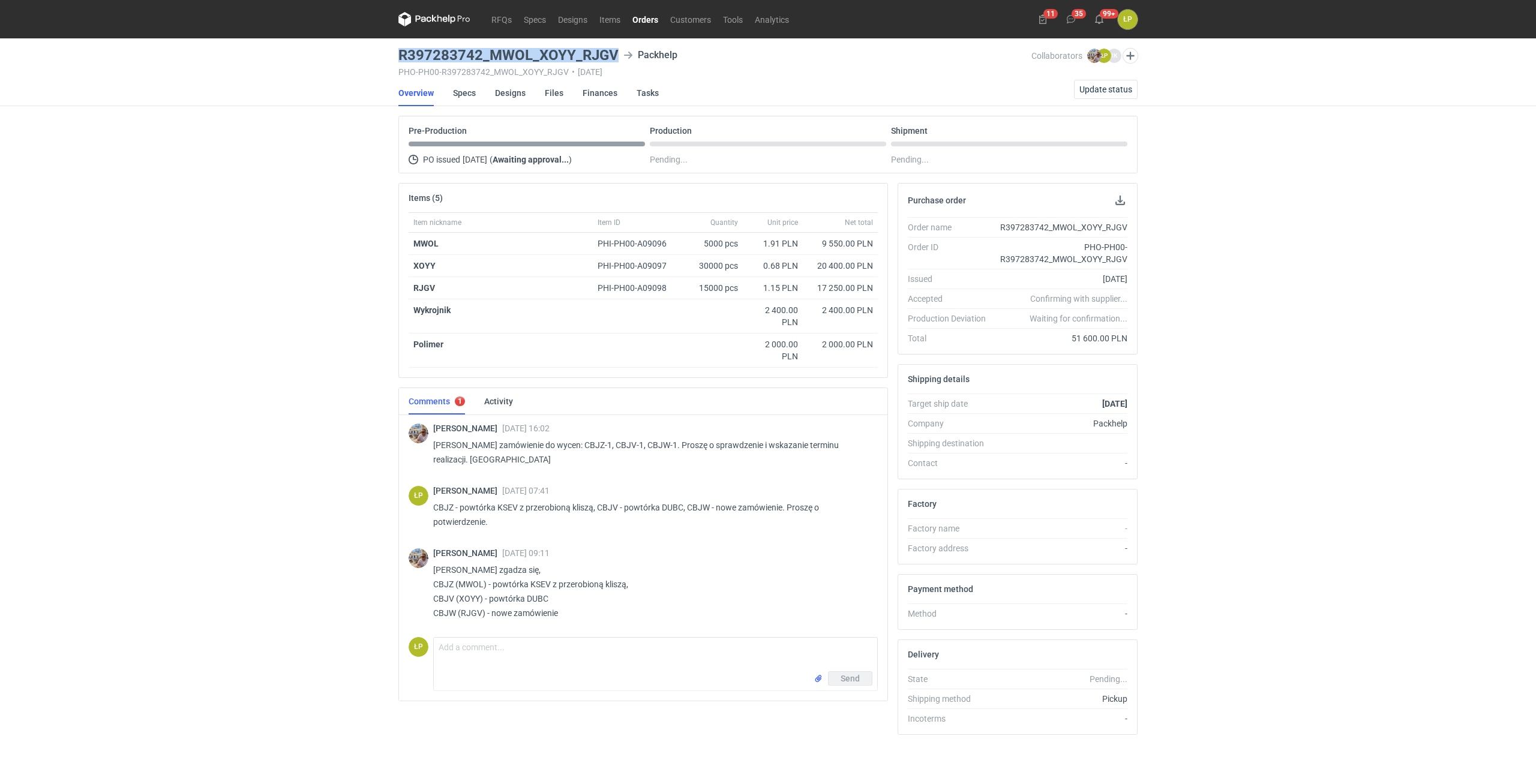
drag, startPoint x: 400, startPoint y: 53, endPoint x: 616, endPoint y: 49, distance: 216.0
click at [616, 49] on h3 "R397283742_MWOL_XOYY_RJGV" at bounding box center [508, 55] width 220 height 14
copy h3 "R397283742_MWOL_XOYY_RJGV"
click at [1188, 413] on div "RFQs Specs Designs Items Orders Customers Tools Analytics 11 35 99+ ŁP Łukasz P…" at bounding box center [768, 392] width 1536 height 784
click at [473, 610] on p "Panie Łukaszu zgadza się, CBJZ (MWOL) - powtórka KSEV z przerobioną kliszą, CBJ…" at bounding box center [650, 590] width 435 height 57
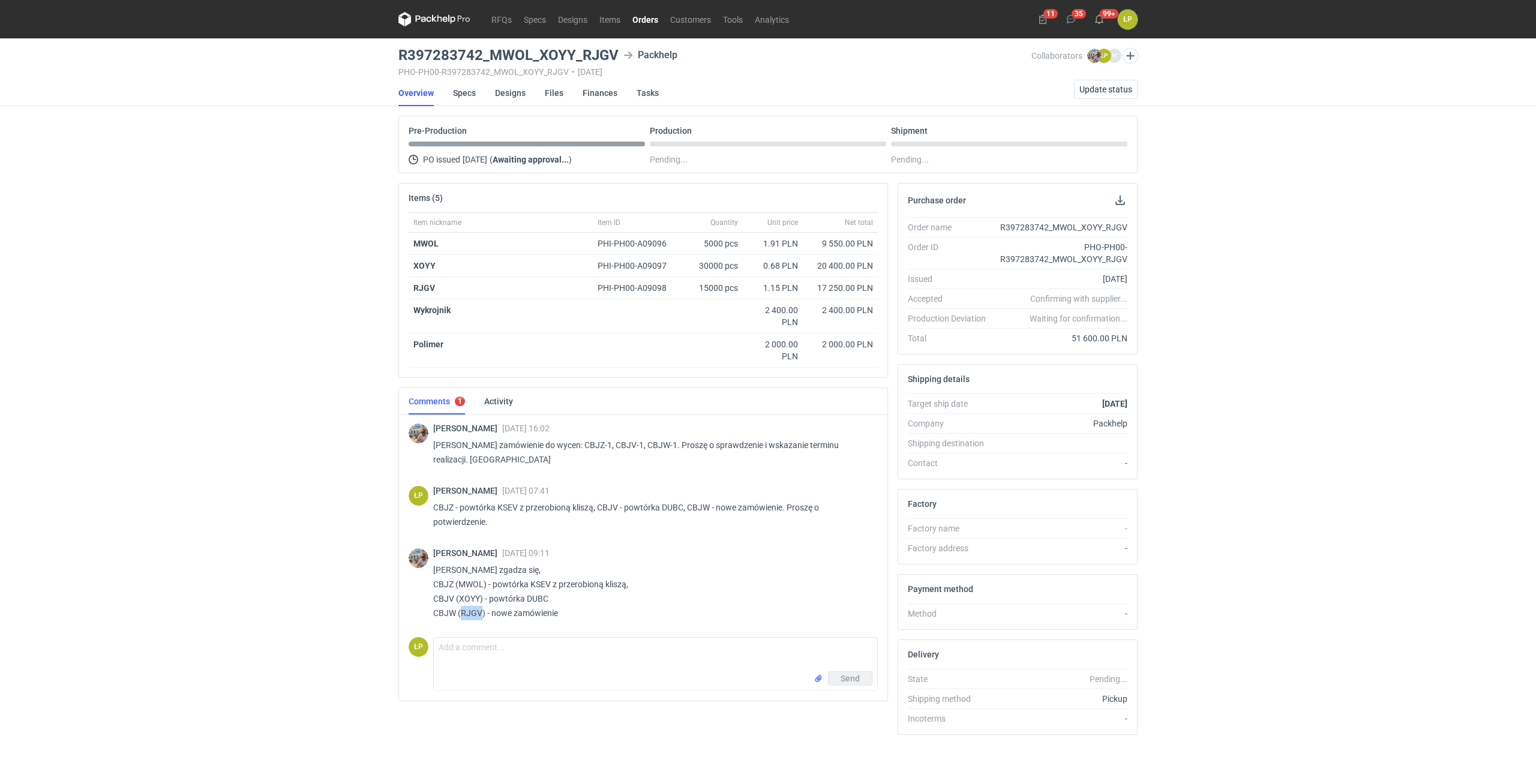
click at [473, 610] on p "Panie Łukaszu zgadza się, CBJZ (MWOL) - powtórka KSEV z przerobioną kliszą, CBJ…" at bounding box center [650, 590] width 435 height 57
copy p "RJGV"
click at [603, 665] on textarea "Comment message" at bounding box center [655, 654] width 443 height 34
click at [664, 652] on textarea "Proszę o sprawdzenie i akceptację -" at bounding box center [655, 654] width 443 height 34
type textarea "Proszę o sprawdzenie i akceptację - A44142"
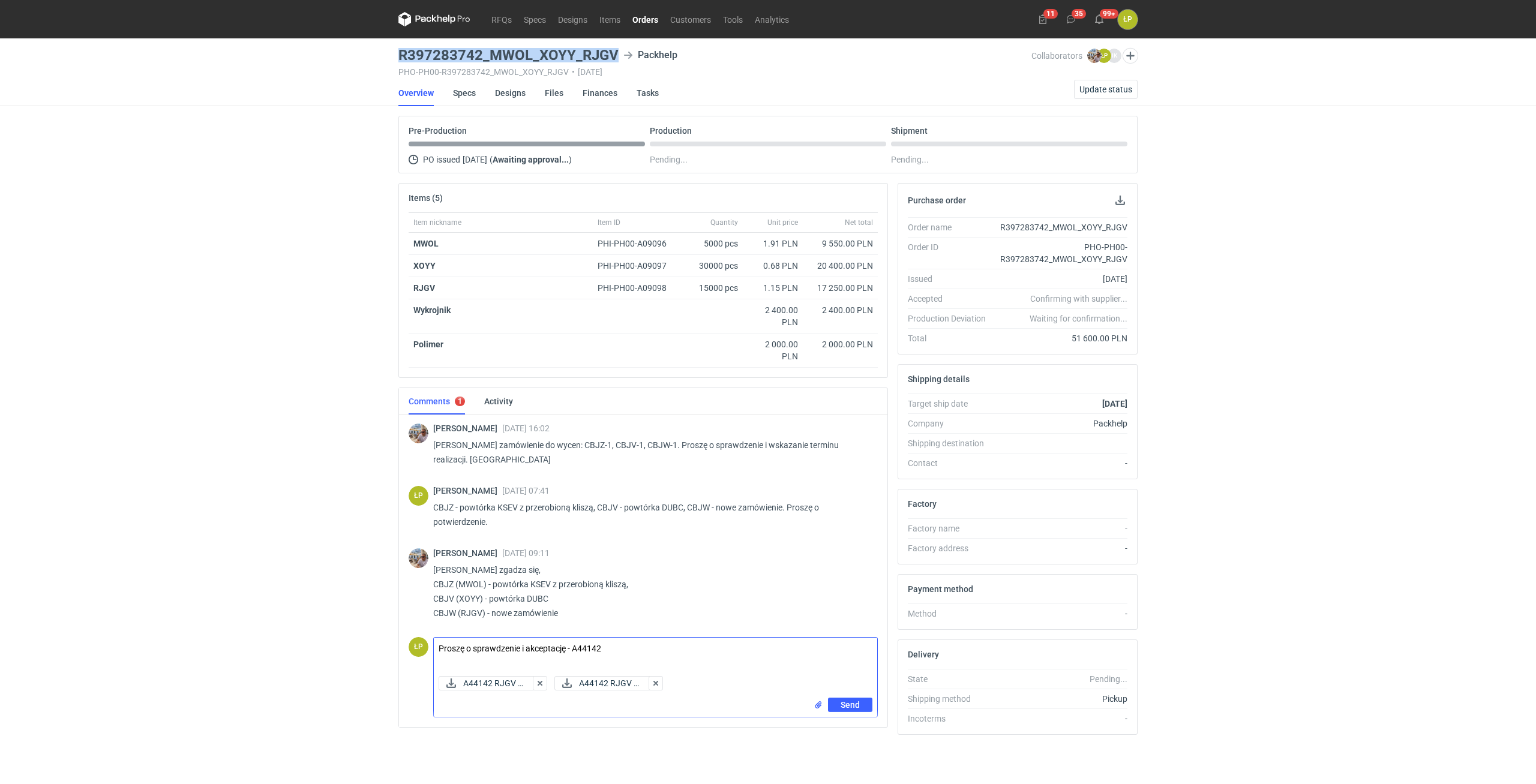
drag, startPoint x: 613, startPoint y: 57, endPoint x: 399, endPoint y: 56, distance: 214.0
click at [399, 56] on h3 "R397283742_MWOL_XOYY_RJGV" at bounding box center [508, 55] width 220 height 14
copy h3 "R397283742_MWOL_XOYY_RJGV"
click at [694, 650] on textarea "Proszę o sprawdzenie i akceptację - A44142" at bounding box center [655, 654] width 443 height 34
click at [826, 702] on div "Send" at bounding box center [843, 704] width 59 height 14
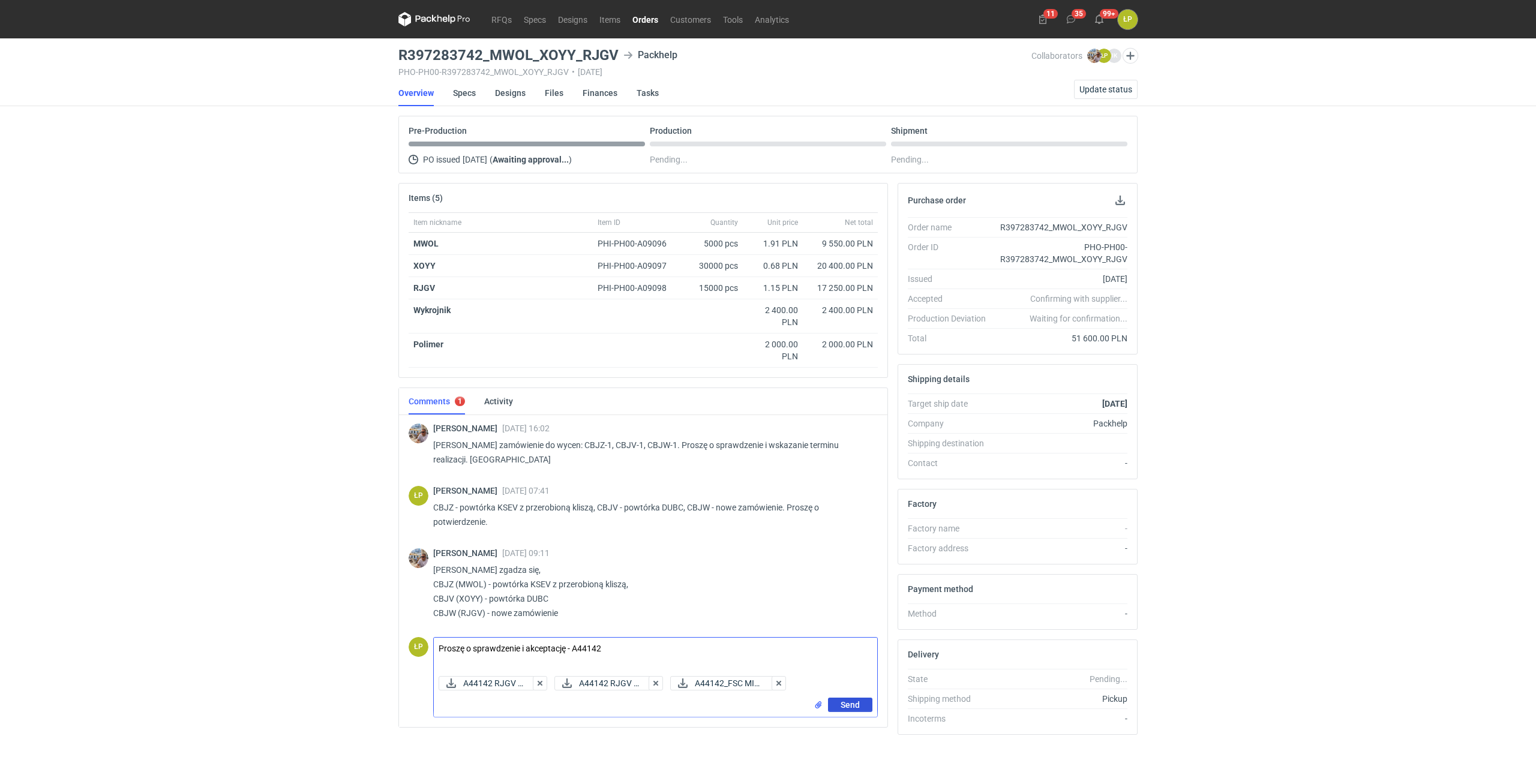
click at [830, 705] on button "Send" at bounding box center [850, 704] width 45 height 14
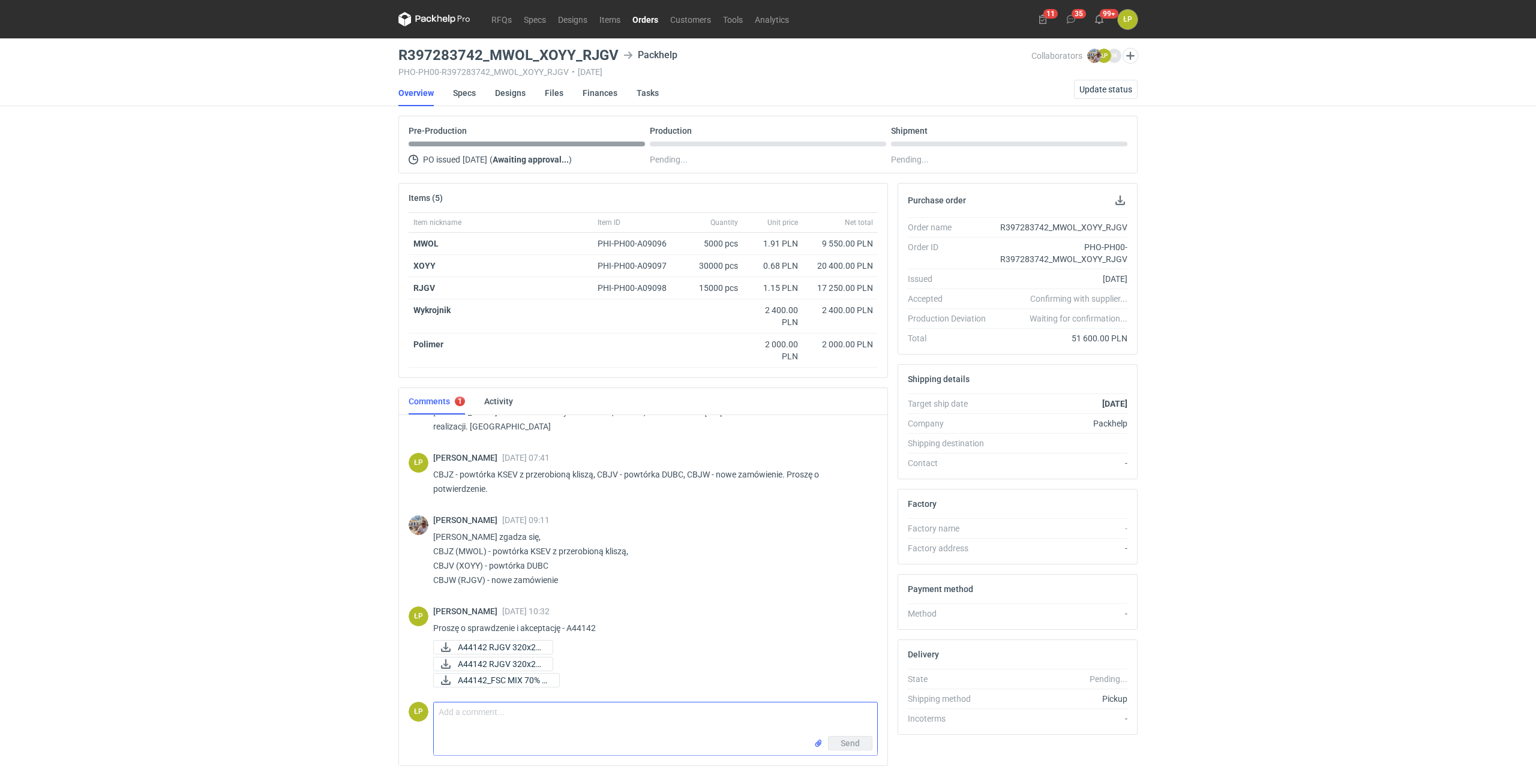
scroll to position [30, 0]
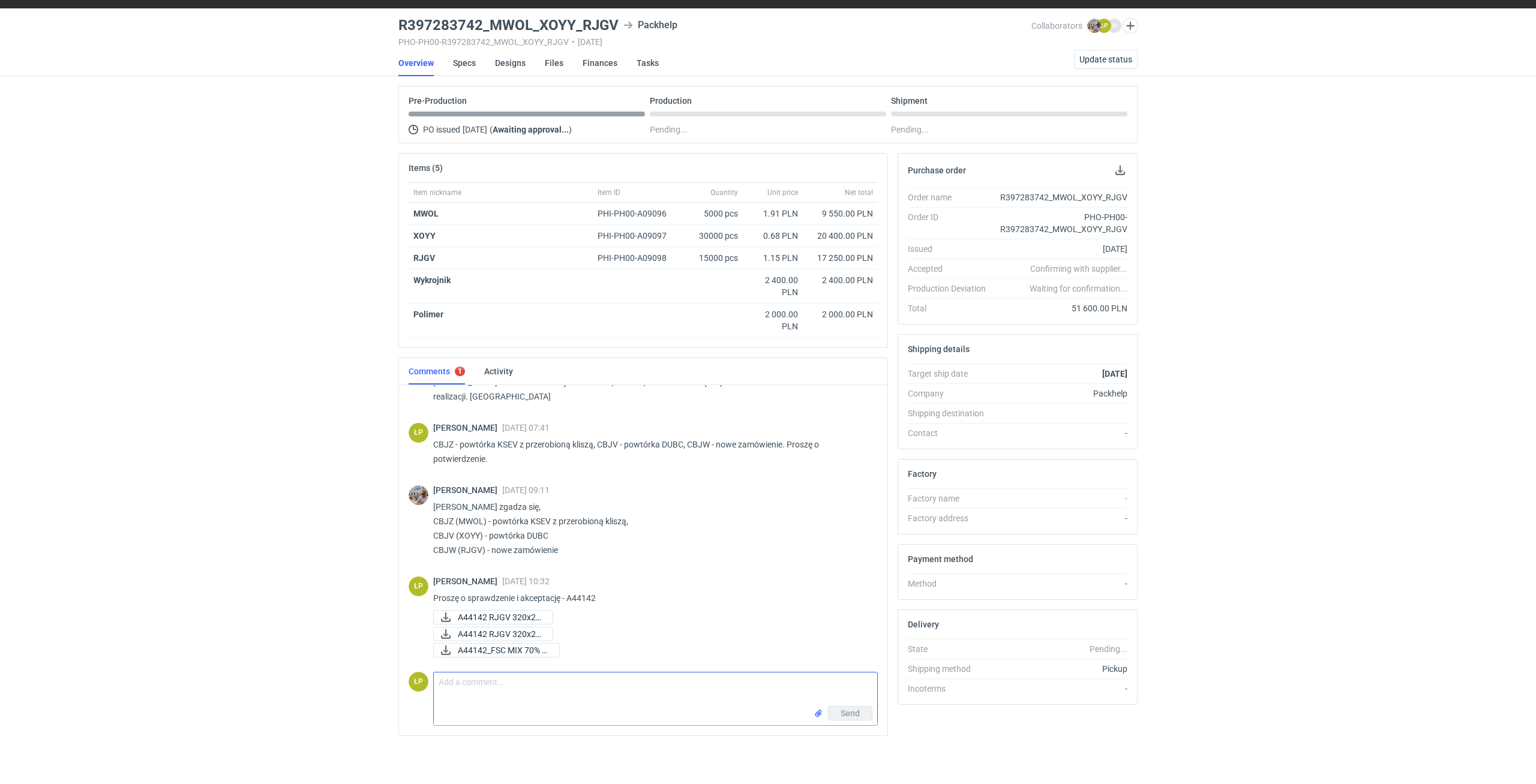
click at [310, 526] on div "RFQs Specs Designs Items Orders Customers Tools Analytics 11 35 99+ ŁP Łukasz P…" at bounding box center [768, 362] width 1536 height 784
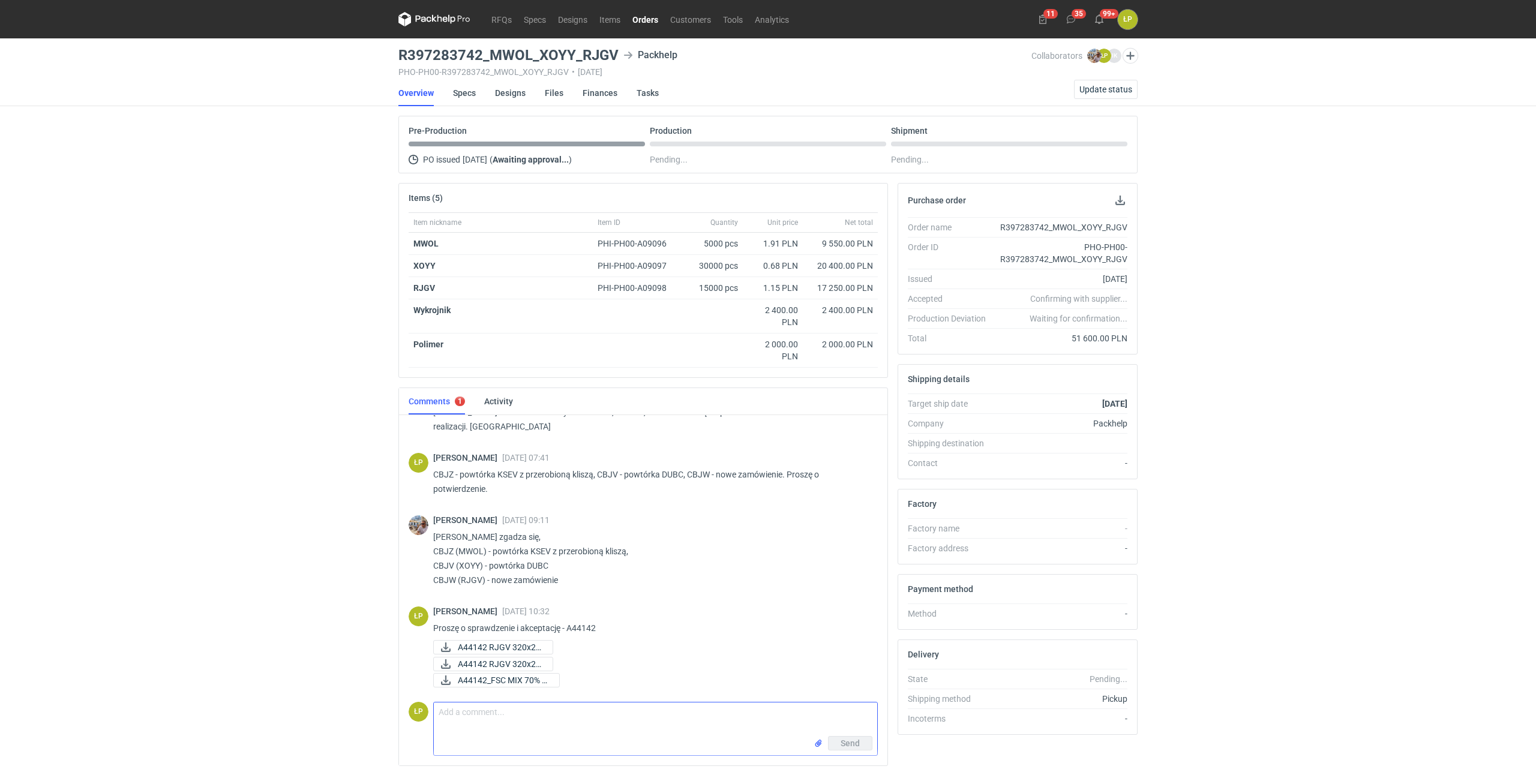
scroll to position [44, 0]
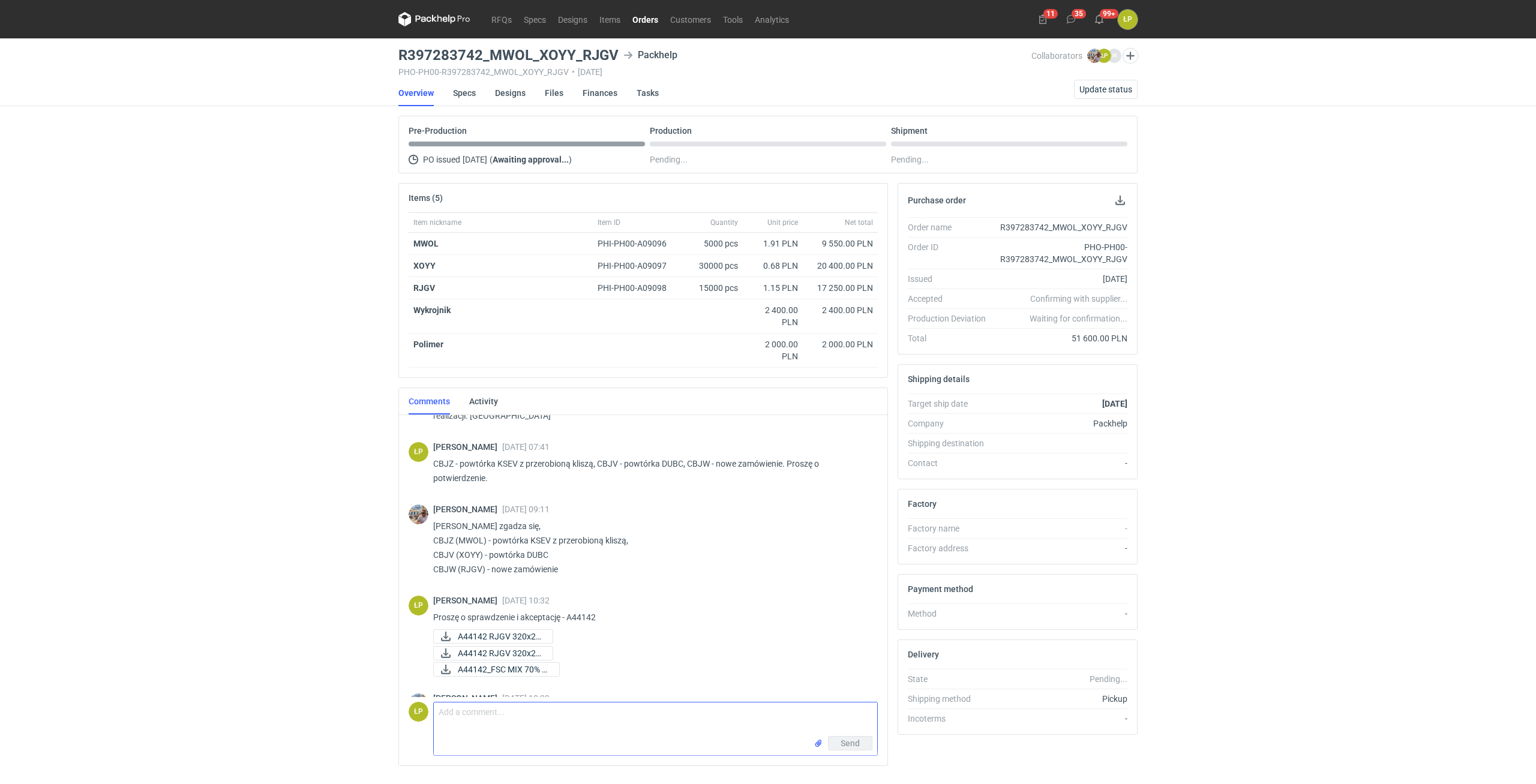
drag, startPoint x: 545, startPoint y: 53, endPoint x: 565, endPoint y: 38, distance: 25.0
click at [554, 48] on h3 "R397283742_MWOL_XOYY_RJGV" at bounding box center [508, 55] width 220 height 14
drag, startPoint x: 614, startPoint y: 56, endPoint x: 397, endPoint y: 53, distance: 217.0
click at [399, 53] on h3 "R397283742_MWOL_XOYY_RJGV" at bounding box center [508, 55] width 220 height 14
copy h3 "R397283742_MWOL_XOYY_RJGV"
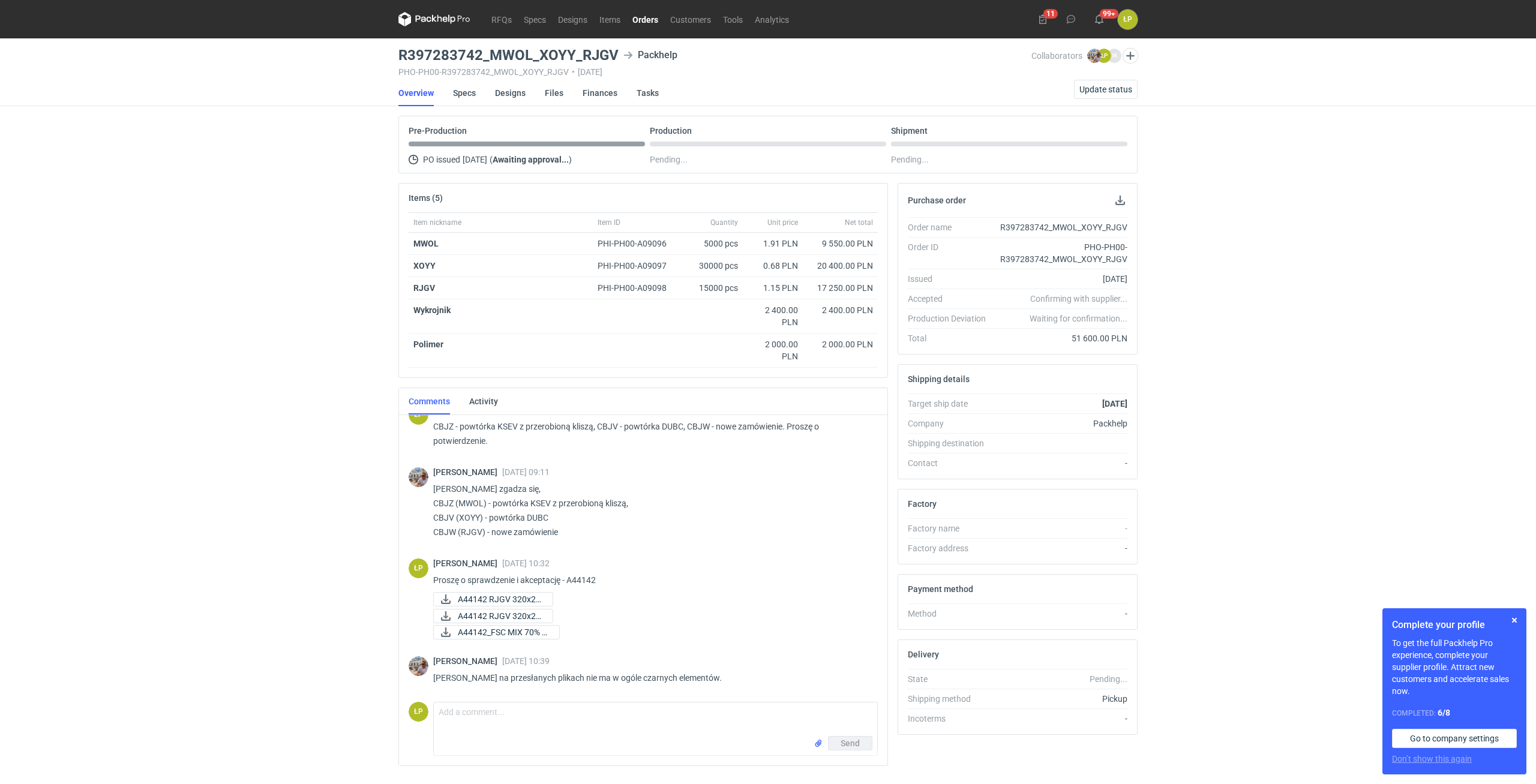
scroll to position [81, 0]
click at [532, 601] on span "A44142 RJGV 320x22..." at bounding box center [500, 599] width 86 height 13
click at [478, 615] on span "A44142 RJGV 320x22..." at bounding box center [500, 615] width 86 height 13
click at [1511, 615] on button "button" at bounding box center [1514, 620] width 14 height 14
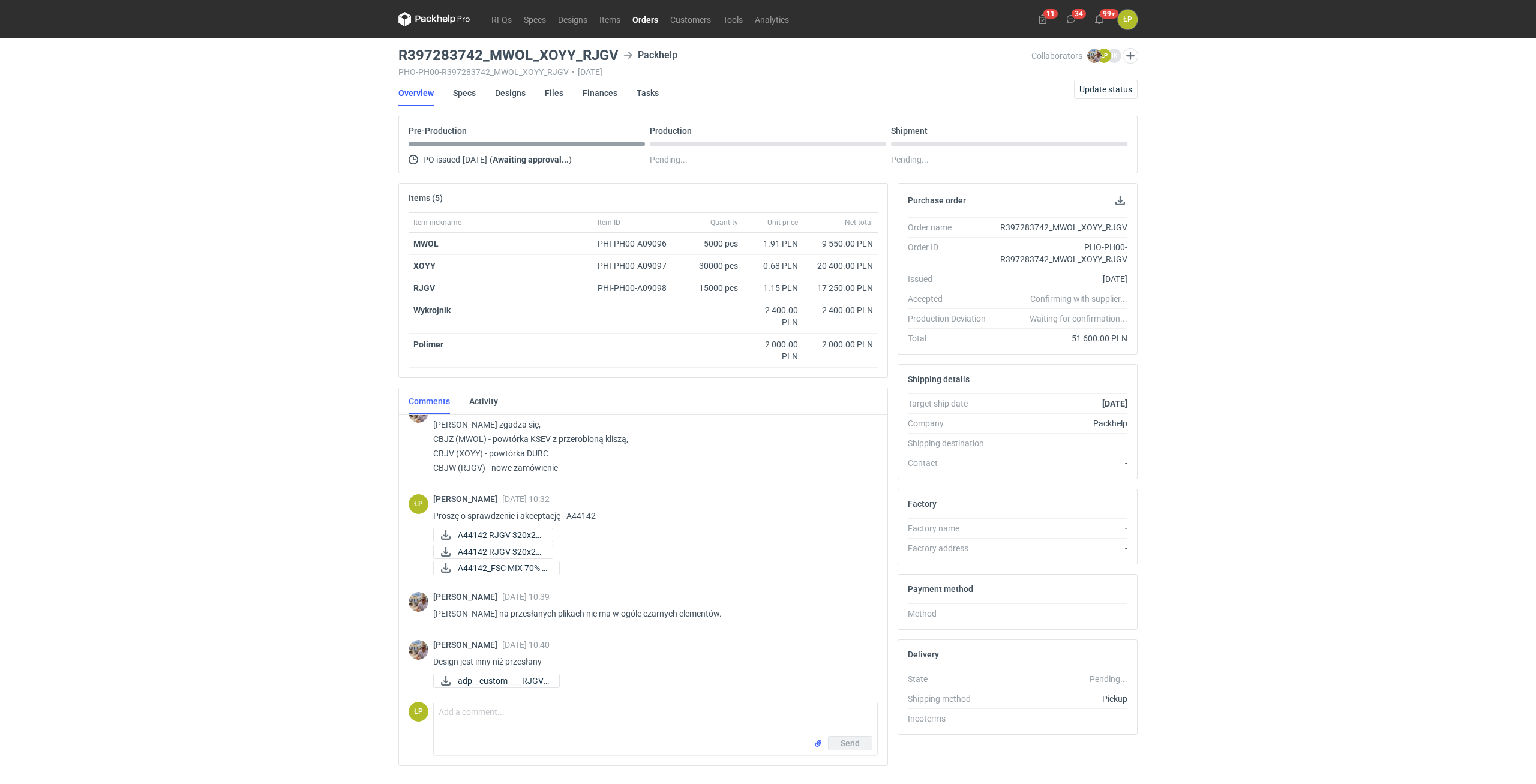
scroll to position [145, 0]
click at [568, 713] on textarea "Comment message" at bounding box center [655, 719] width 443 height 34
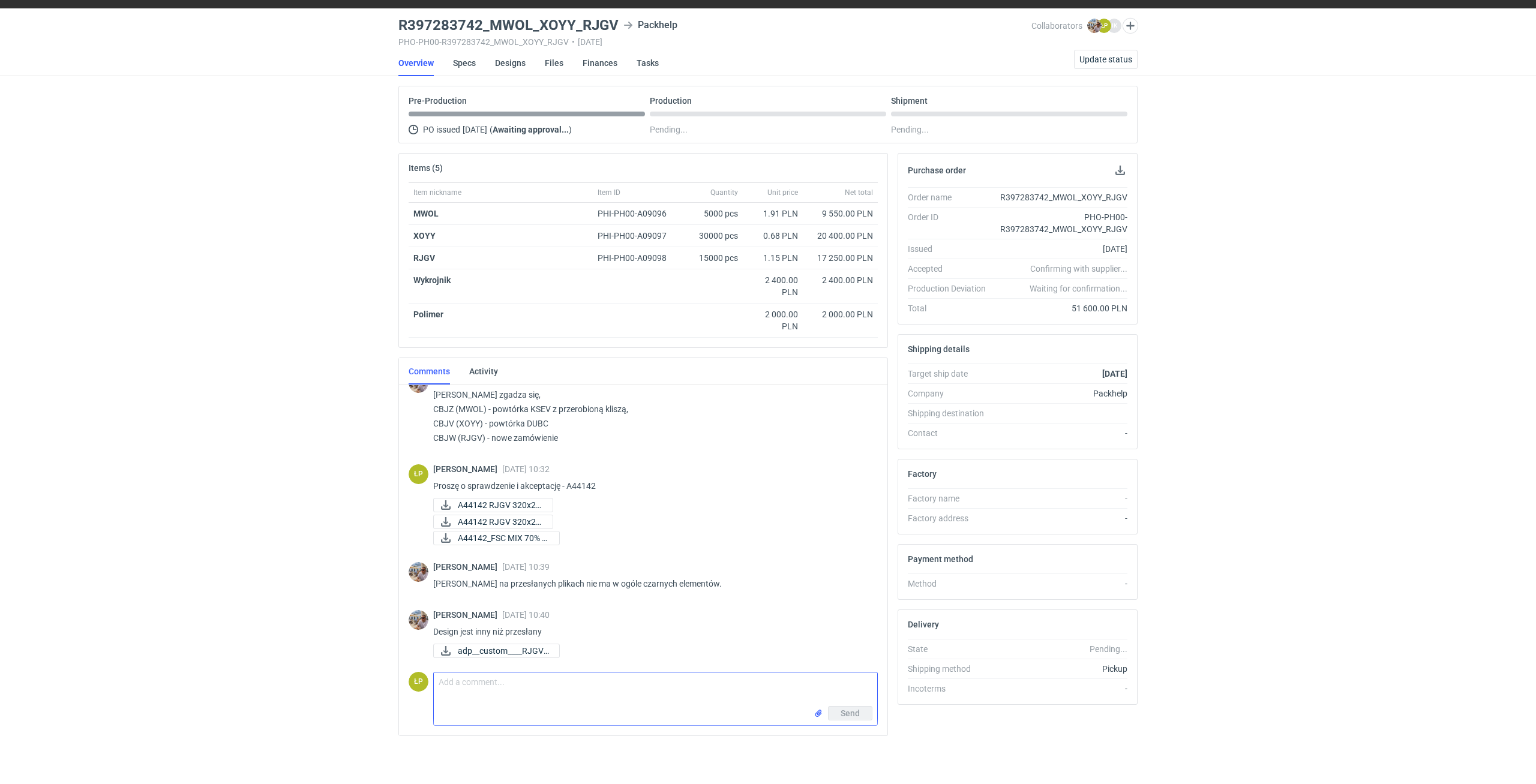
click at [575, 689] on textarea "Comment message" at bounding box center [655, 688] width 443 height 34
click at [537, 654] on span "adp__custom____RJGV_..." at bounding box center [504, 650] width 92 height 13
click at [559, 694] on textarea "Comment message" at bounding box center [655, 688] width 443 height 34
click at [555, 688] on textarea "zgadza się, dziękuję za sprawdznie. Grafik poprawi na jutro dopiero bo dzisiaj …" at bounding box center [655, 688] width 443 height 34
drag, startPoint x: 562, startPoint y: 684, endPoint x: 552, endPoint y: 684, distance: 10.0
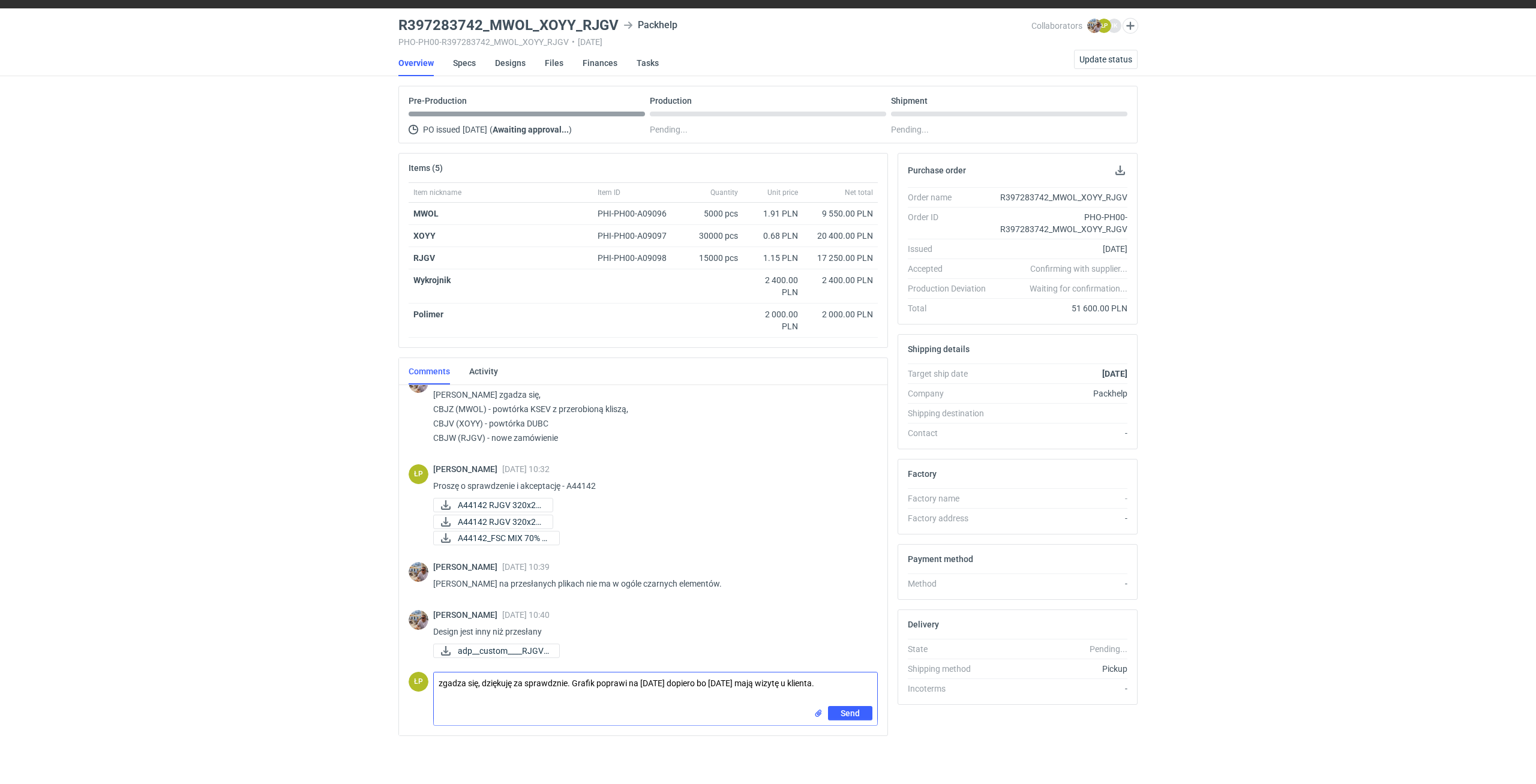
click at [552, 684] on textarea "zgadza się, dziękuję za sprawdznie. Grafik poprawi na jutro dopiero bo dzisiaj …" at bounding box center [655, 688] width 443 height 34
type textarea "zgadza się, dziękuję za sprawdzenie. Grafik poprawi na jutro dopiero bo dzisiaj…"
click at [841, 710] on span "Send" at bounding box center [850, 713] width 19 height 9
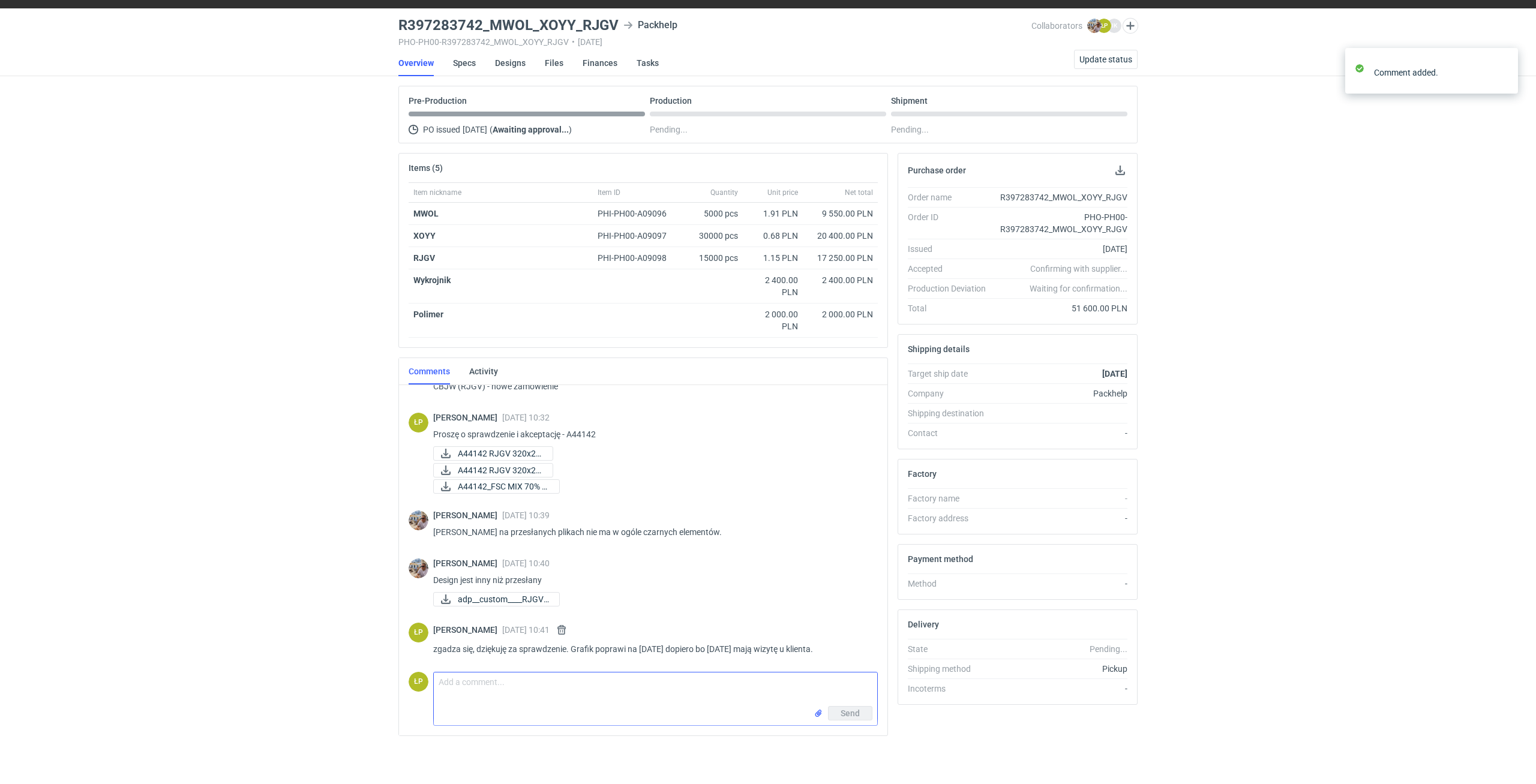
scroll to position [198, 0]
click at [516, 600] on span "adp__custom____RJGV_..." at bounding box center [504, 597] width 92 height 13
click at [337, 310] on div "RFQs Specs Designs Items Orders Customers Tools Analytics 11 34 99+ ŁP Łukasz P…" at bounding box center [768, 362] width 1536 height 784
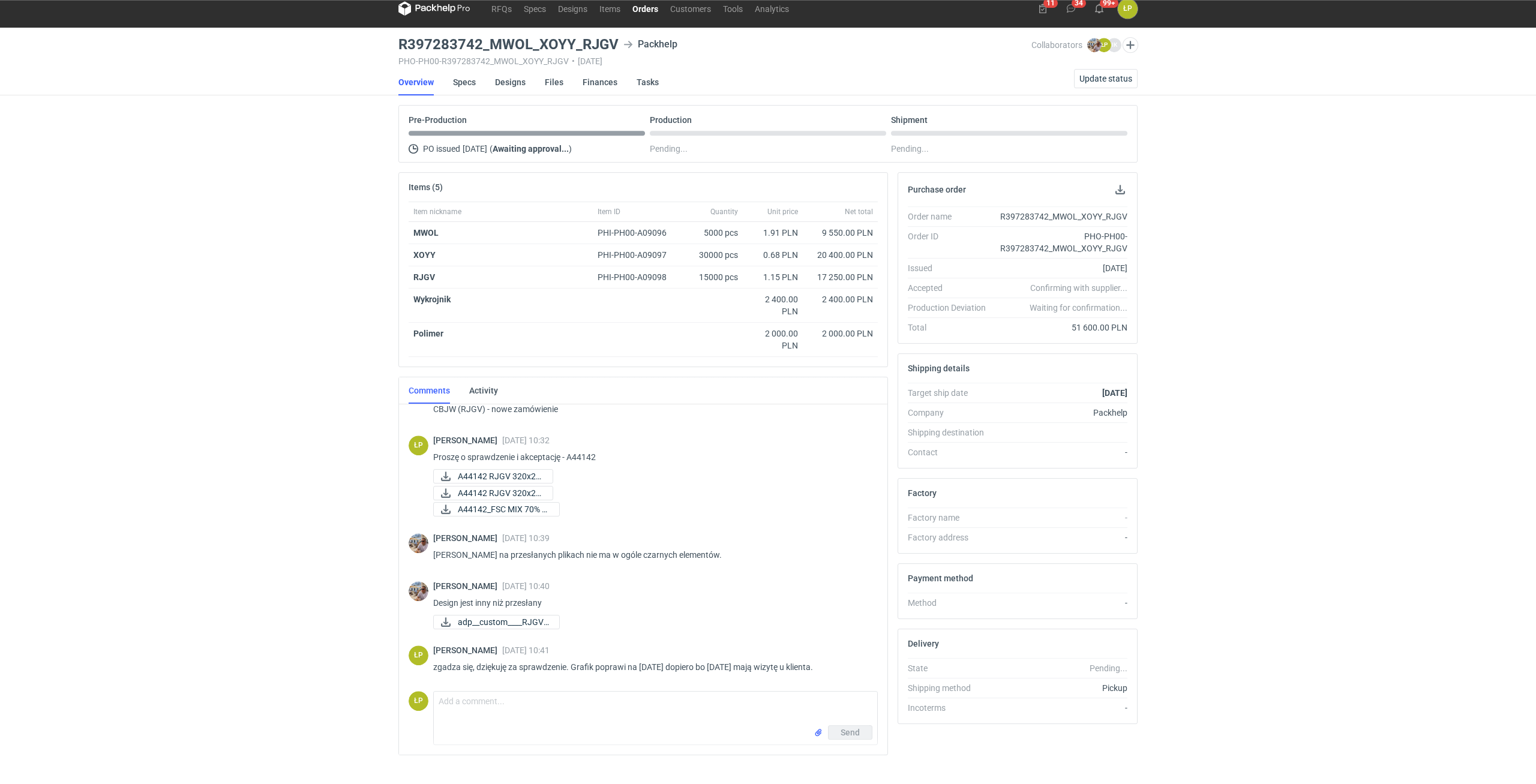
scroll to position [0, 0]
